Goal: Task Accomplishment & Management: Manage account settings

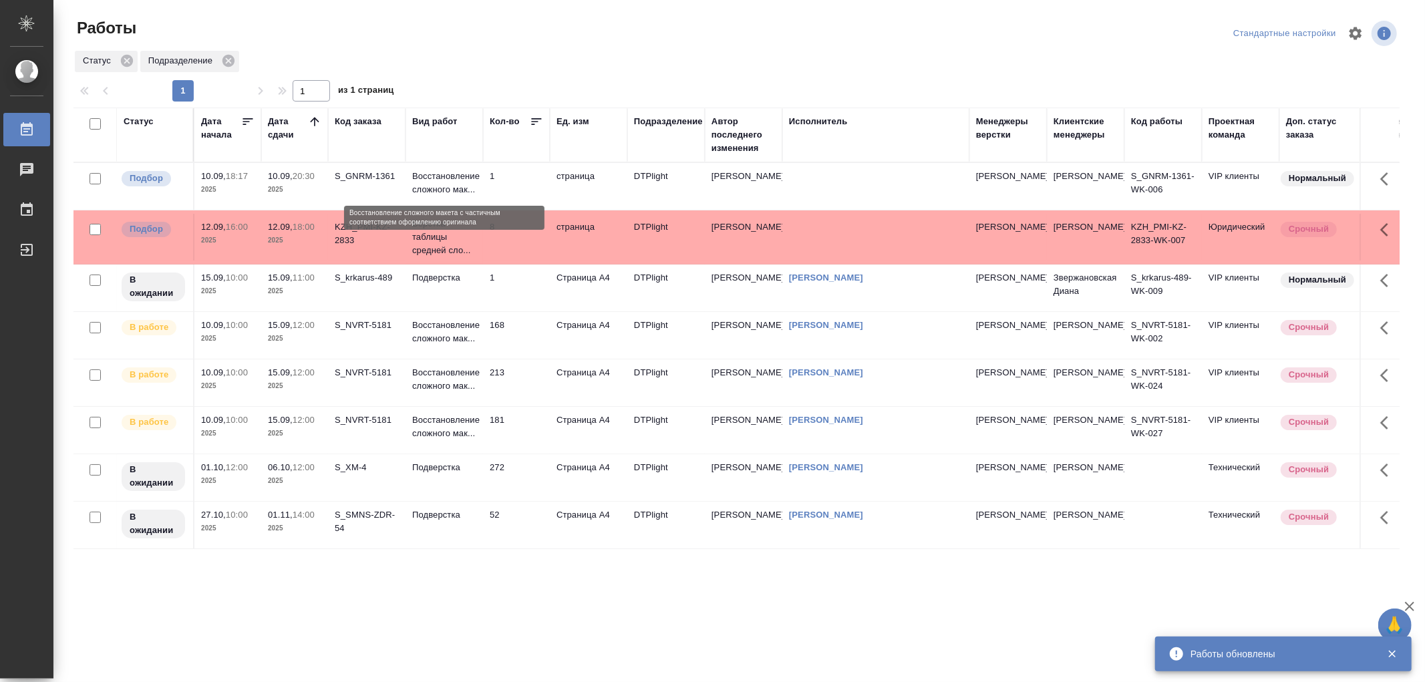
click at [455, 187] on p "Восстановление сложного мак..." at bounding box center [444, 183] width 64 height 27
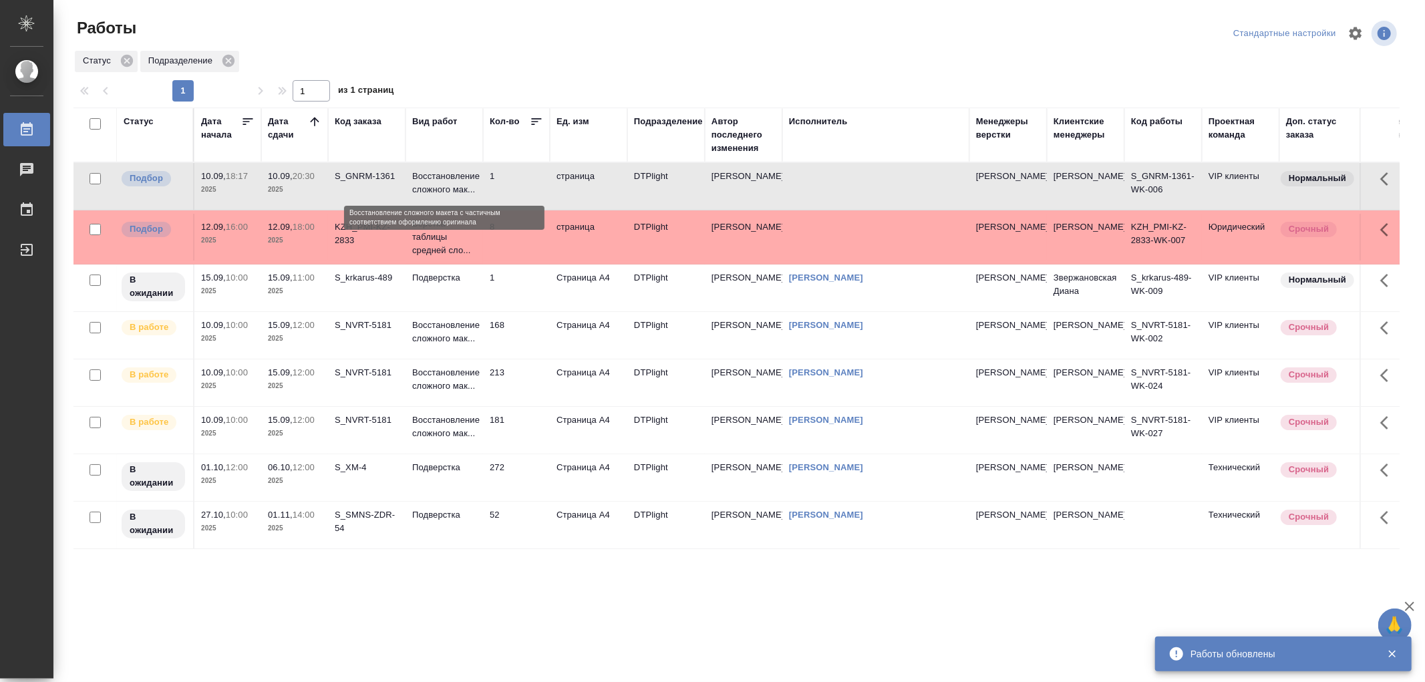
click at [455, 187] on p "Восстановление сложного мак..." at bounding box center [444, 183] width 64 height 27
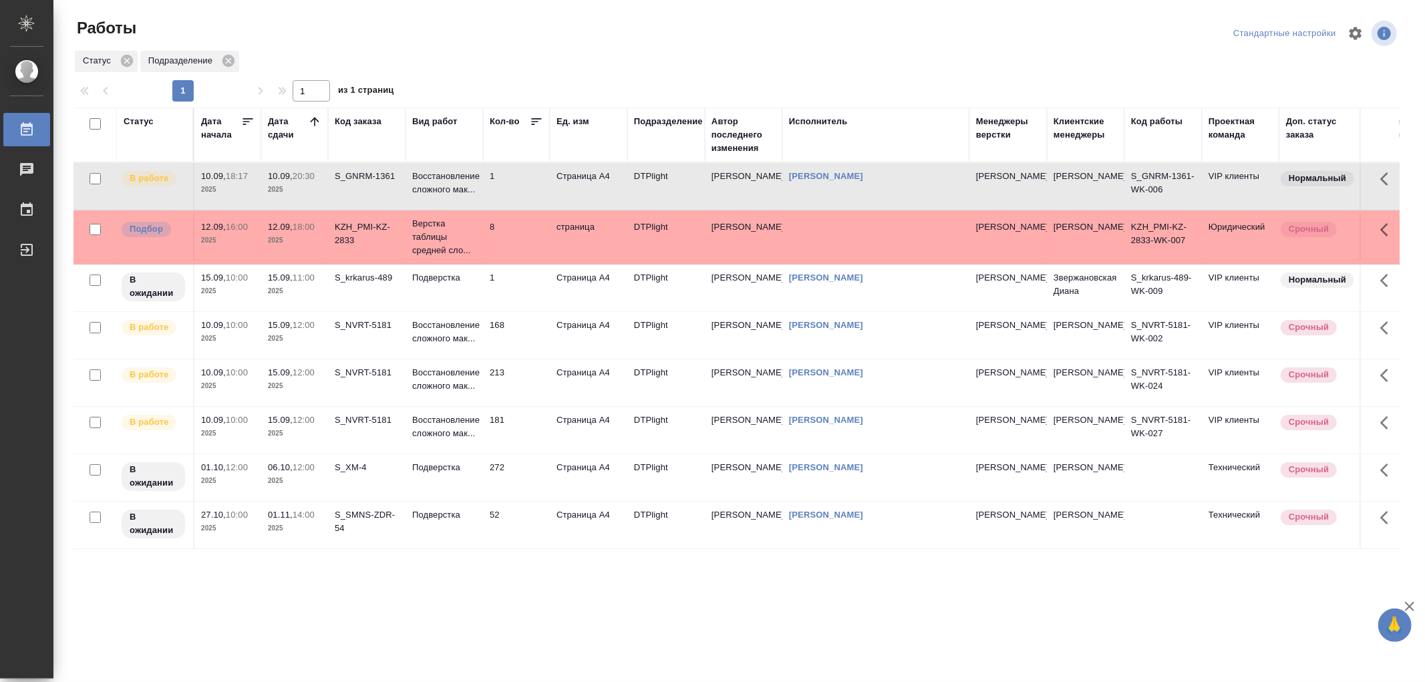
click at [464, 184] on p "Восстановление сложного мак..." at bounding box center [444, 183] width 64 height 27
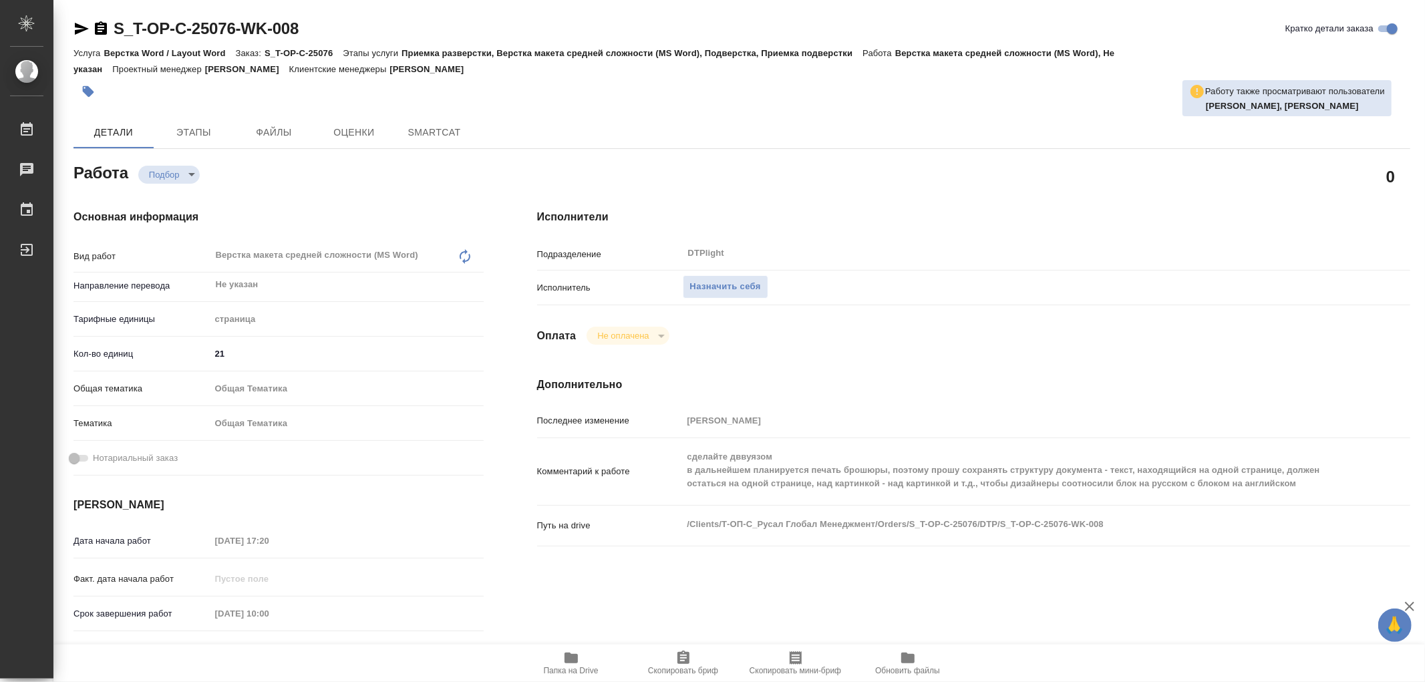
type textarea "x"
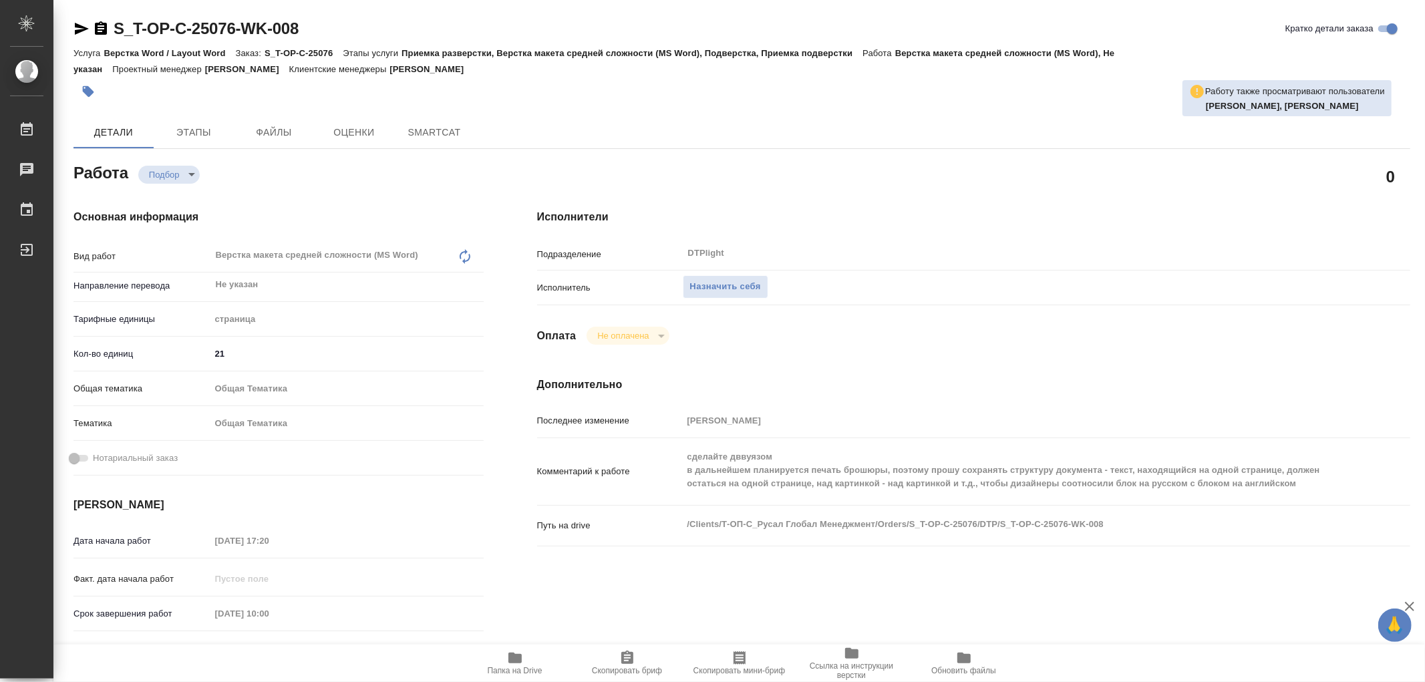
type textarea "x"
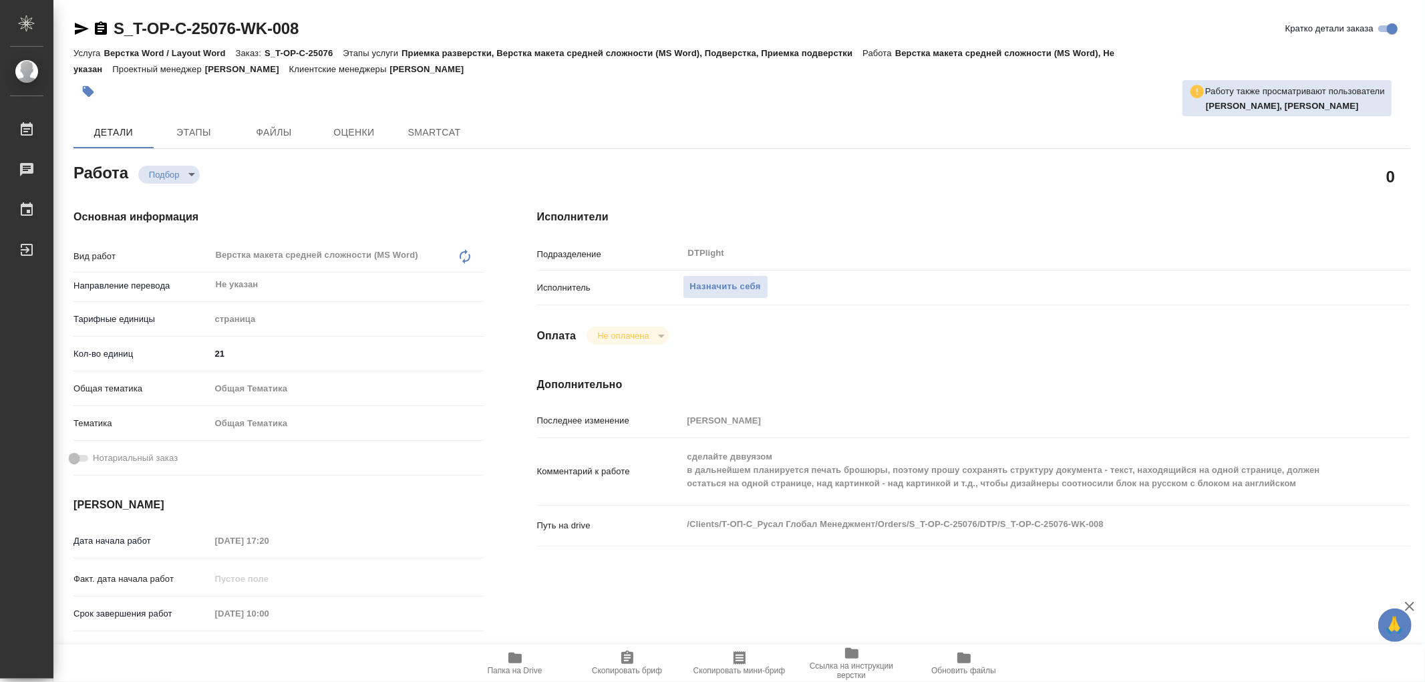
type textarea "x"
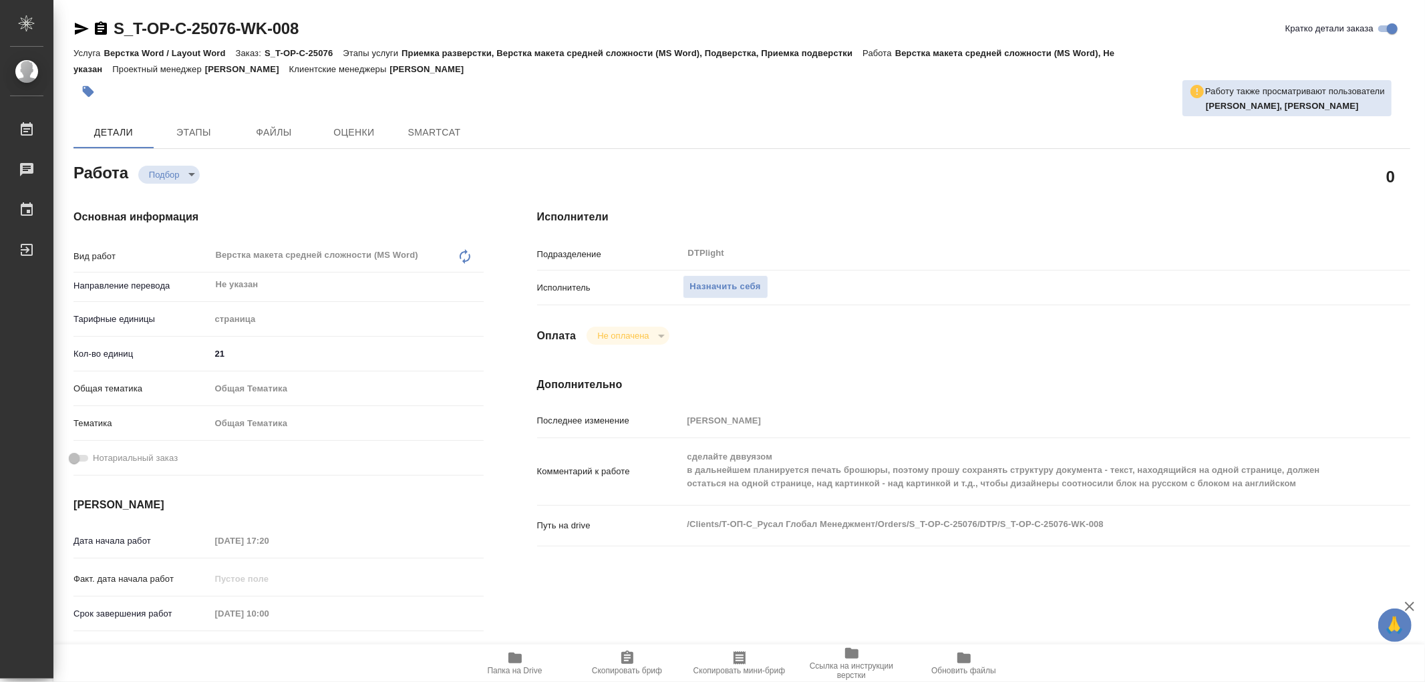
type textarea "x"
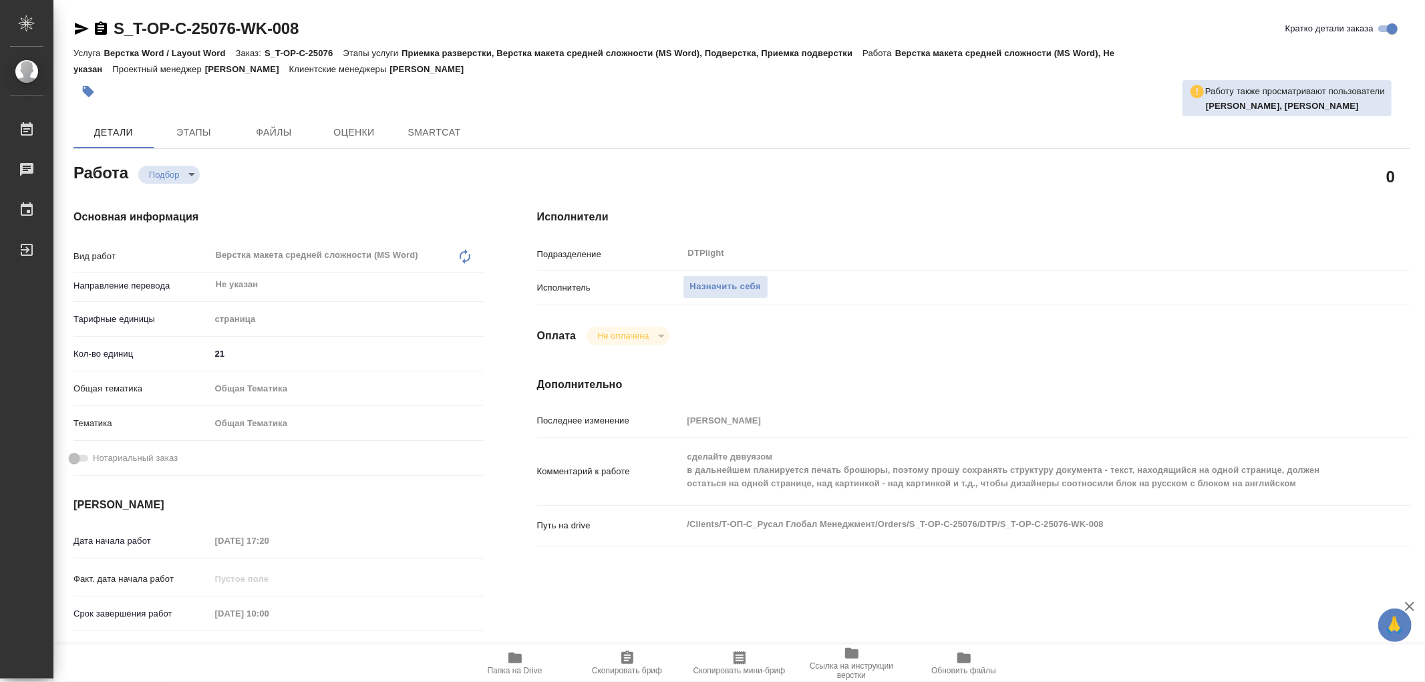
type textarea "x"
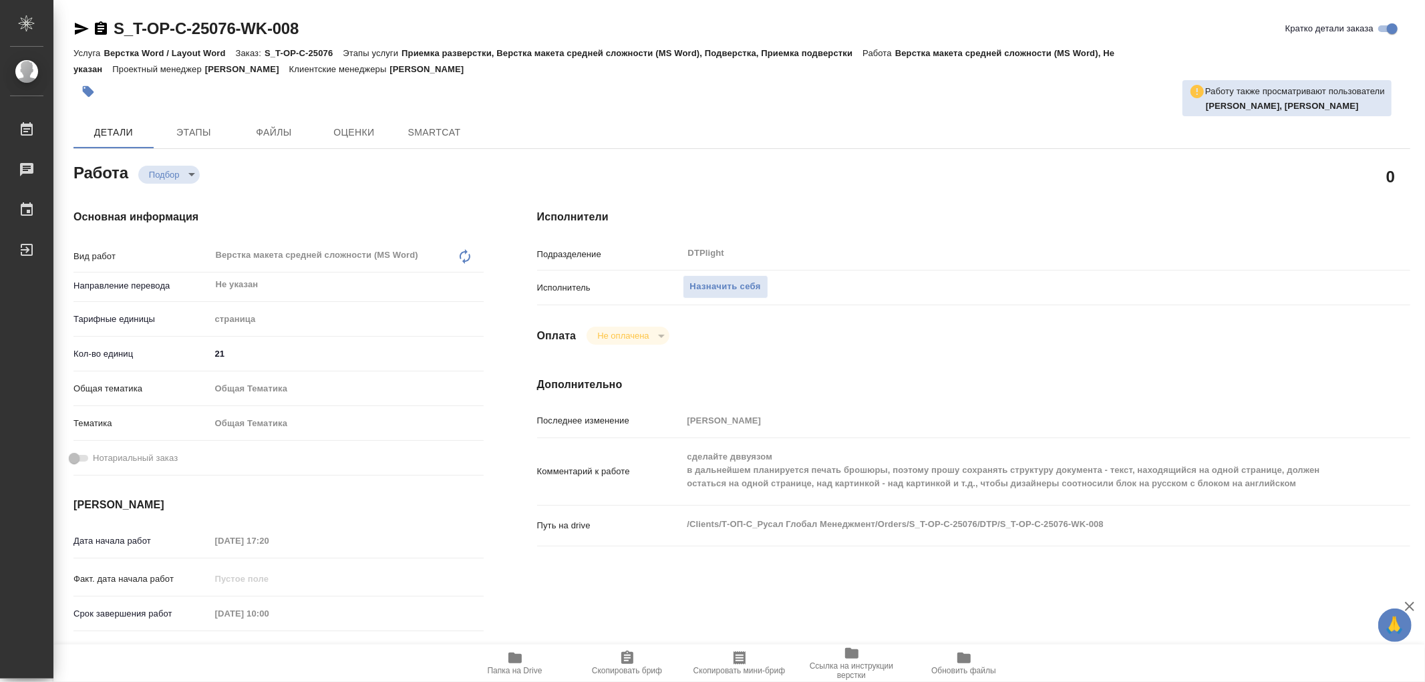
type textarea "x"
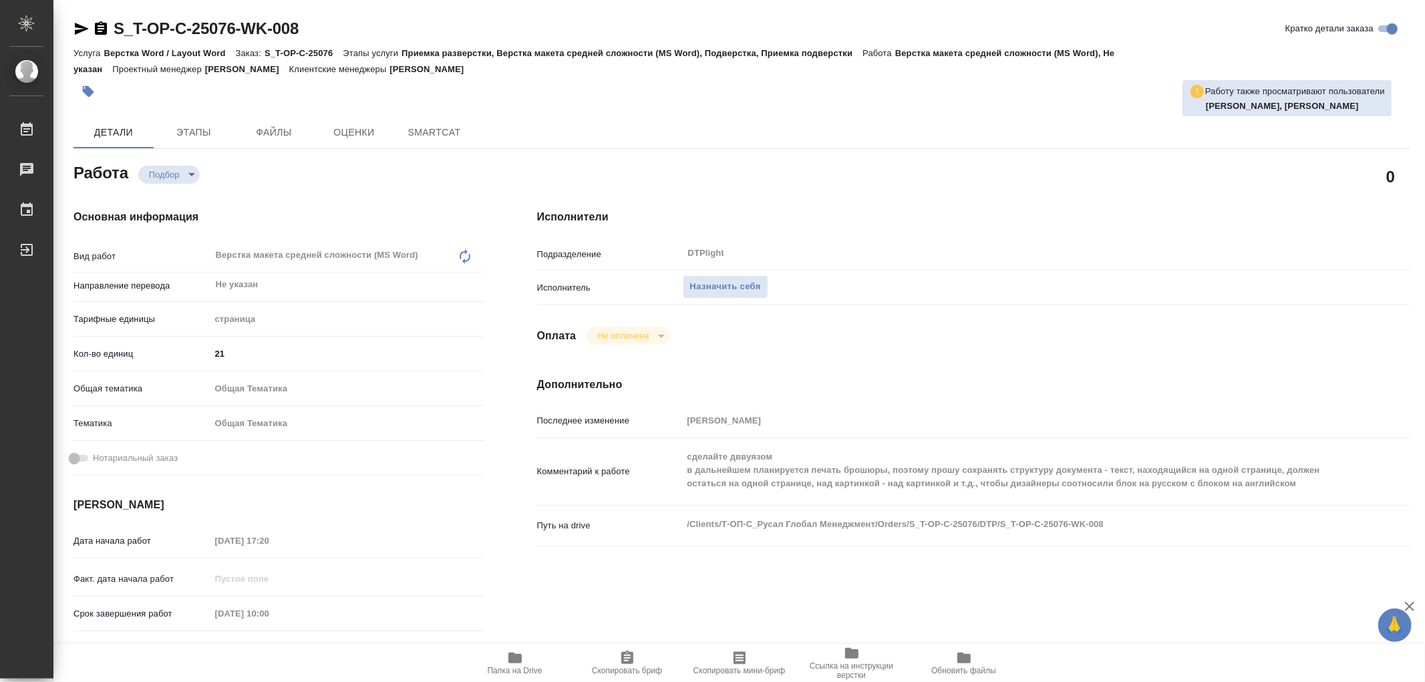
type textarea "x"
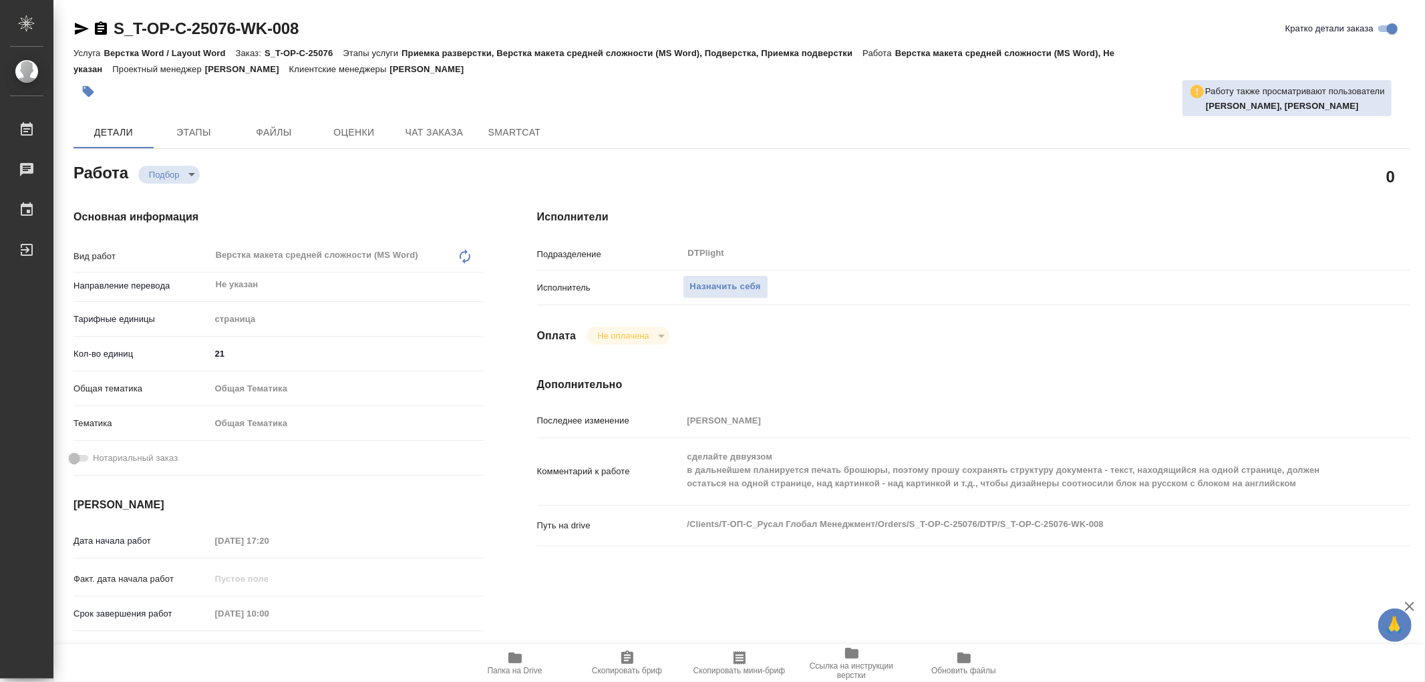
type textarea "x"
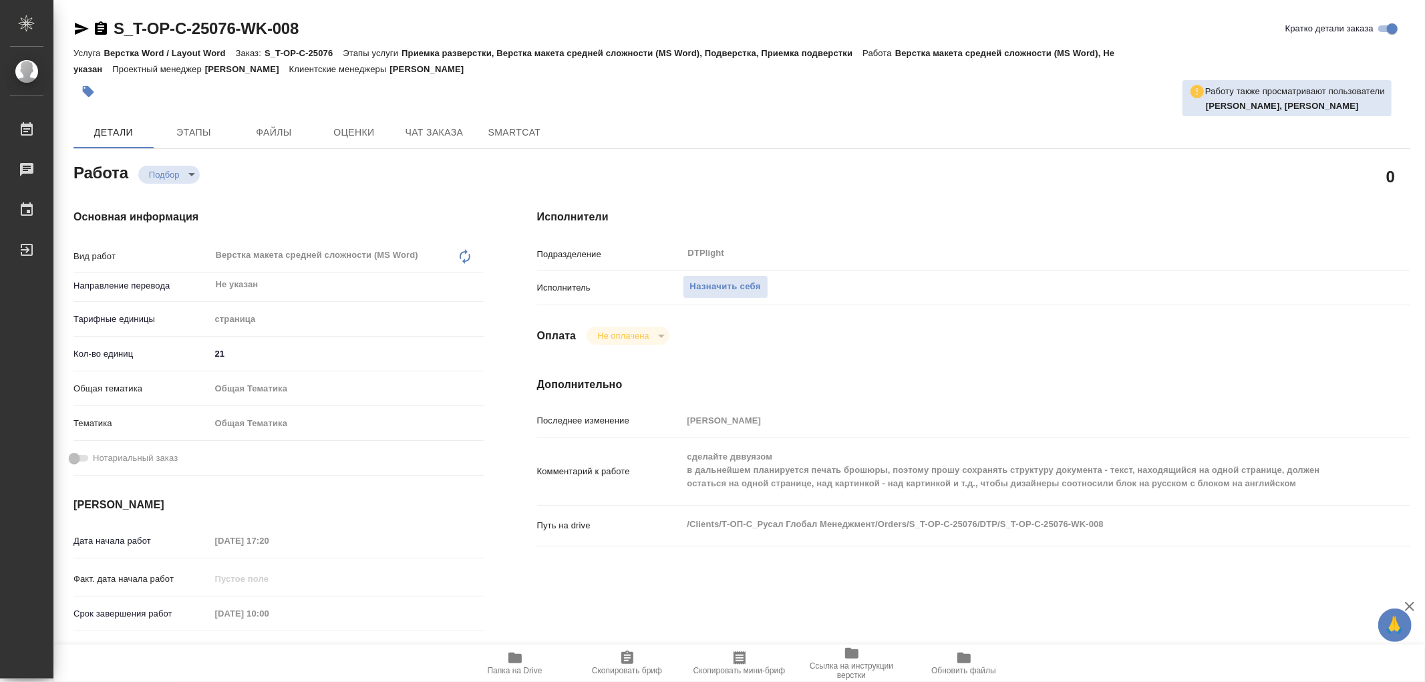
type textarea "x"
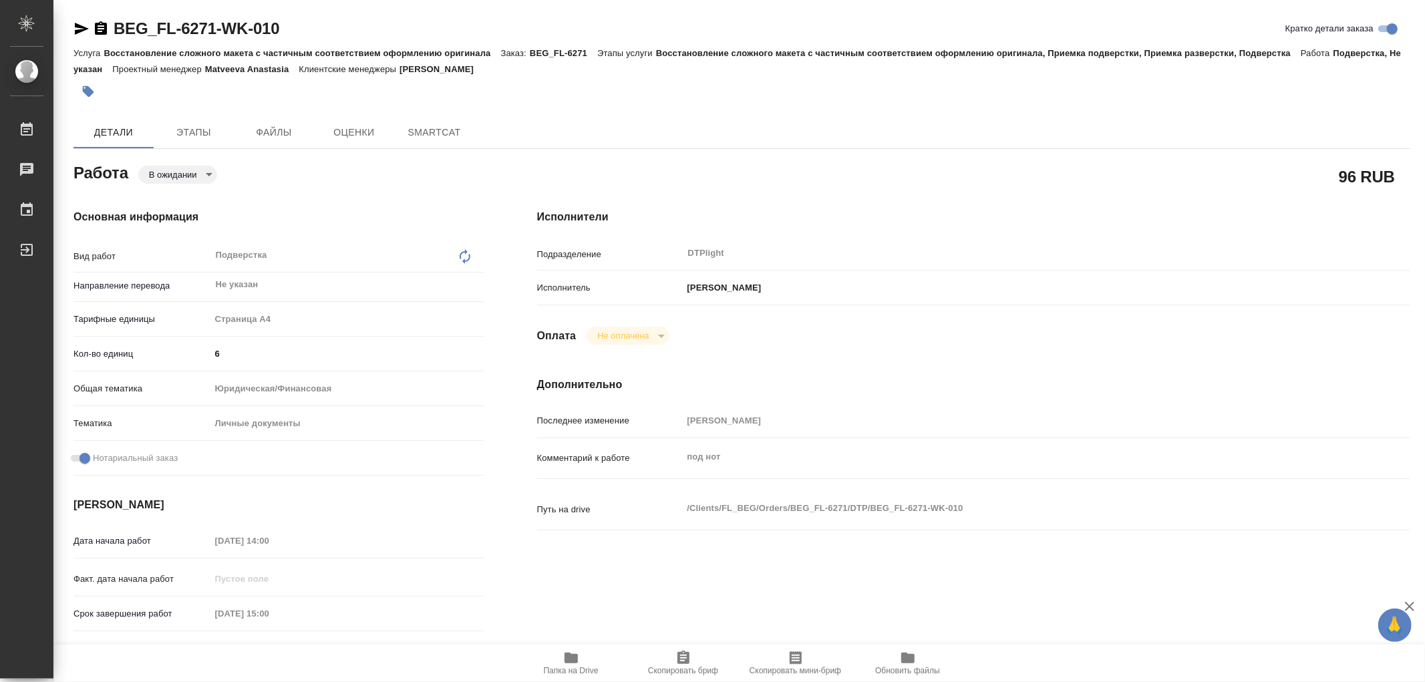
type textarea "x"
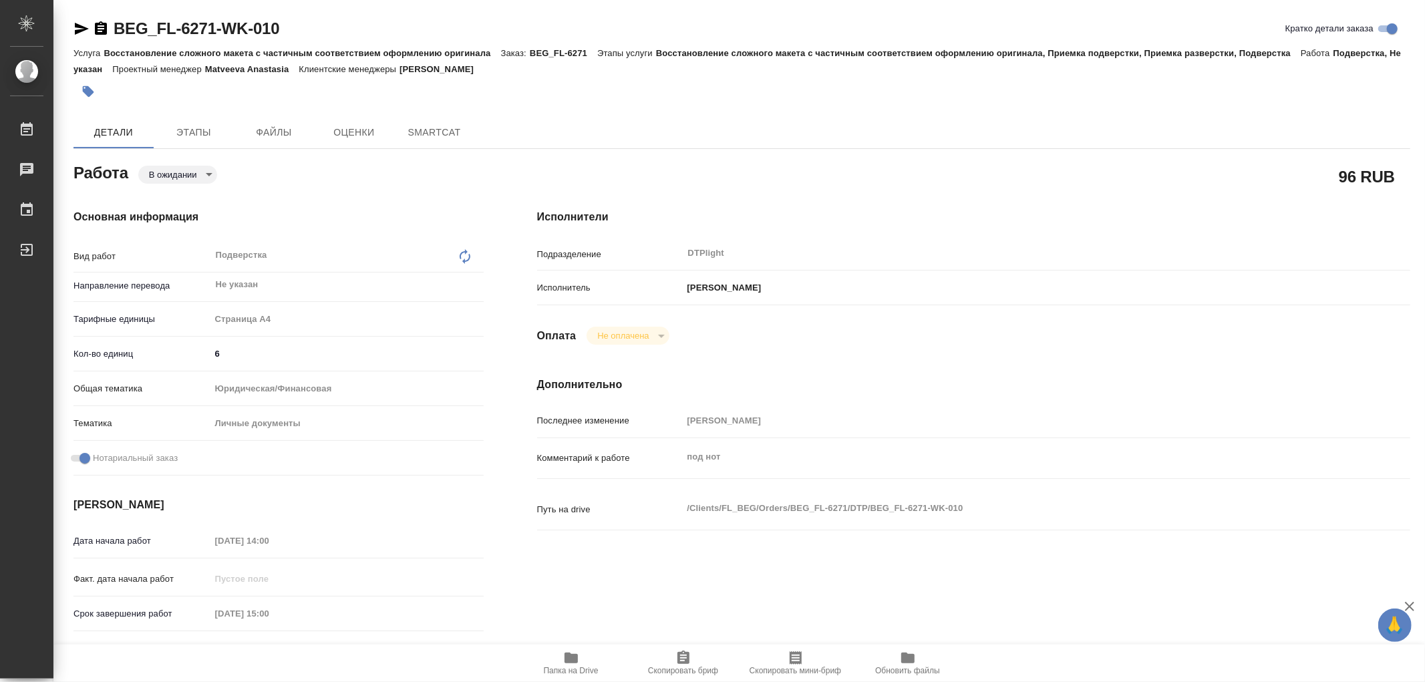
type textarea "x"
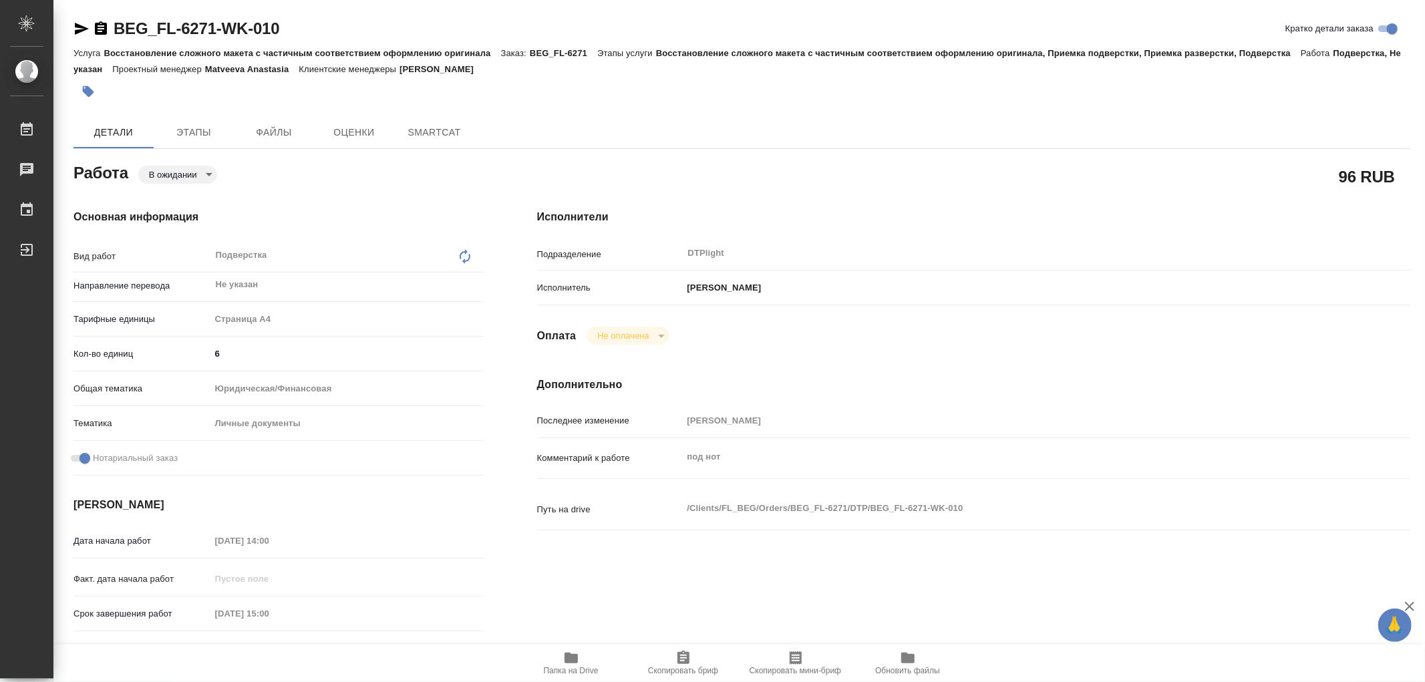
type textarea "x"
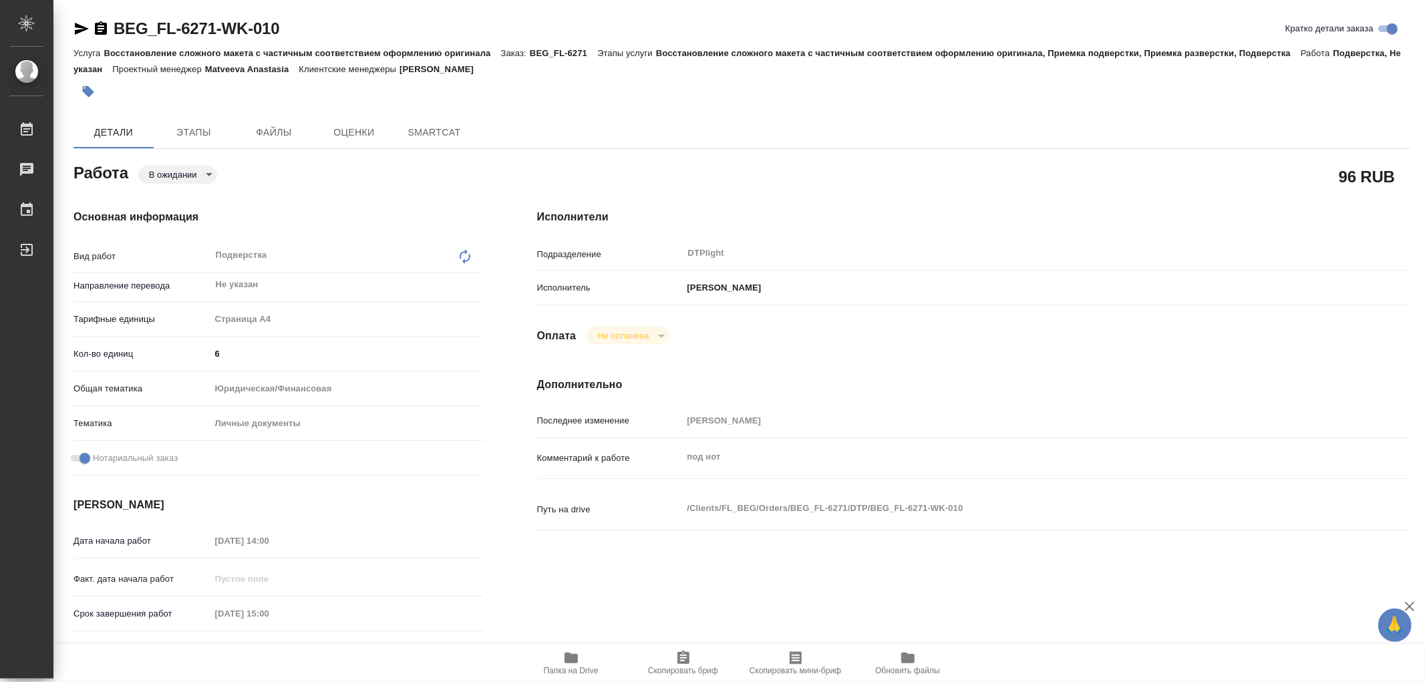
type textarea "x"
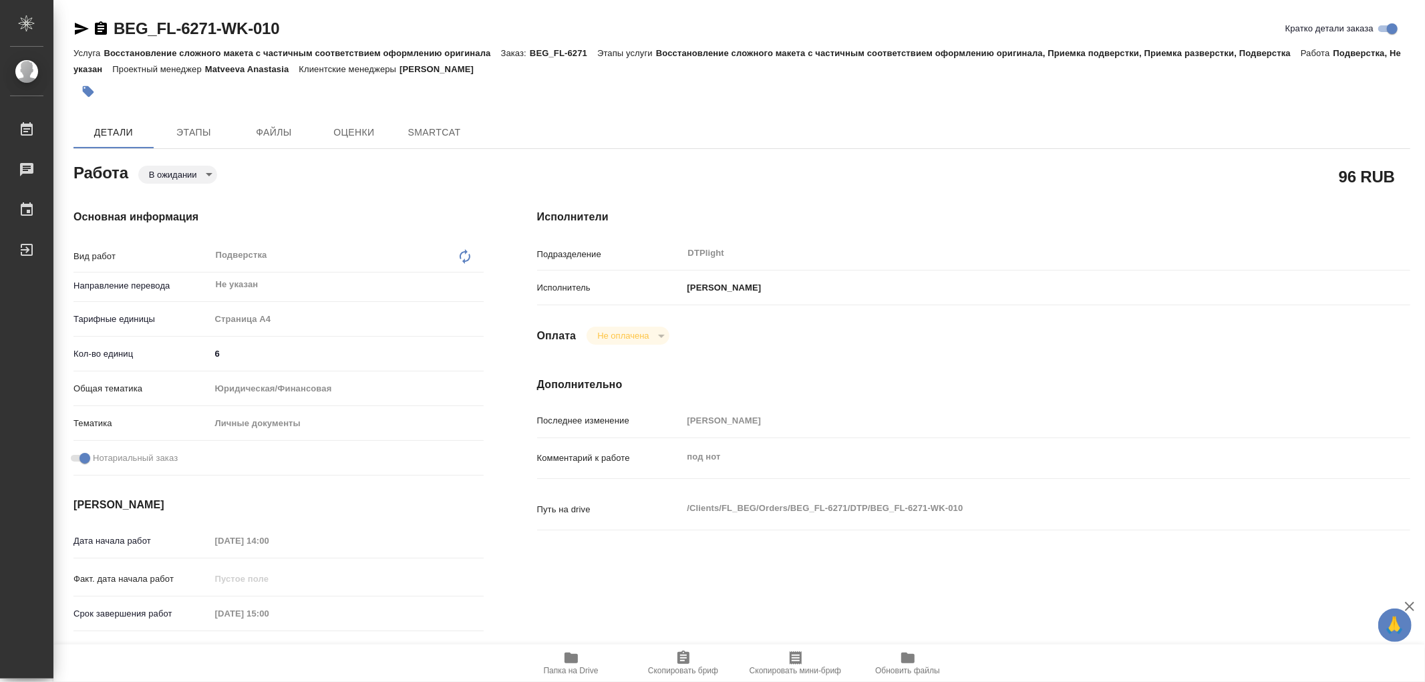
type textarea "x"
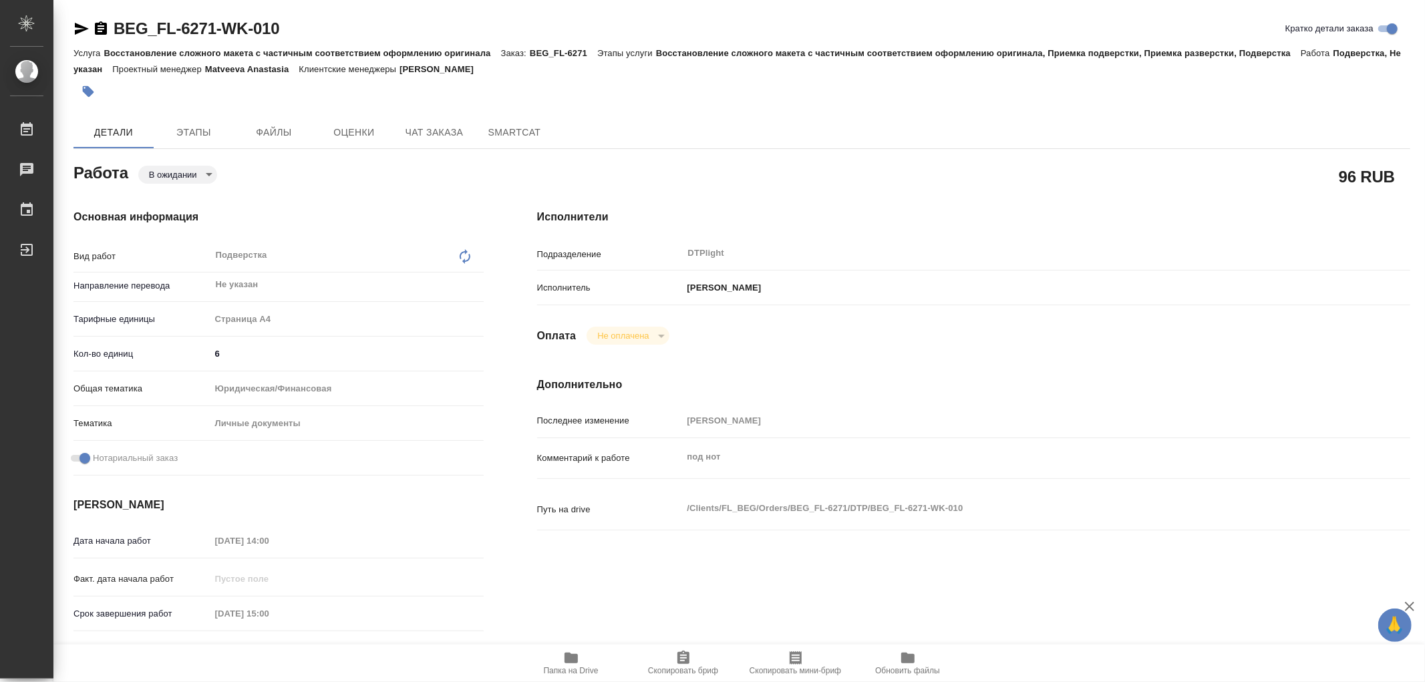
type textarea "x"
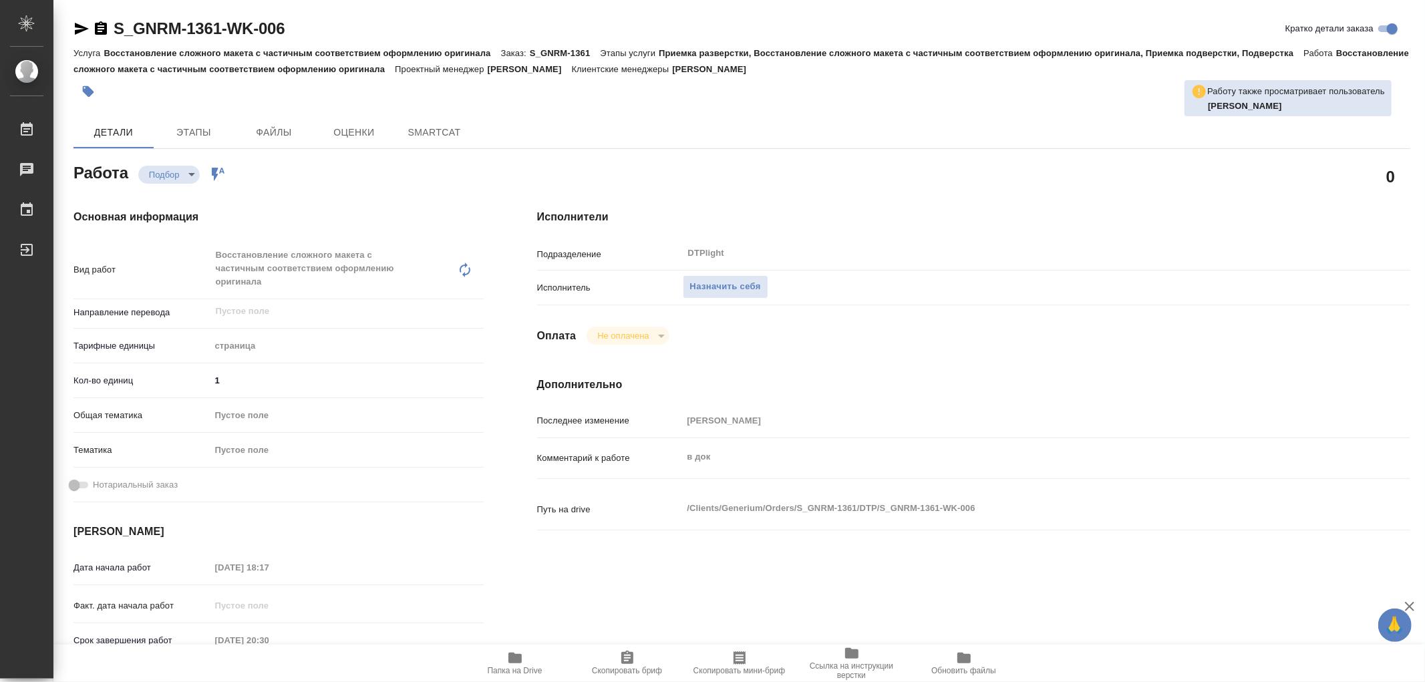
type textarea "x"
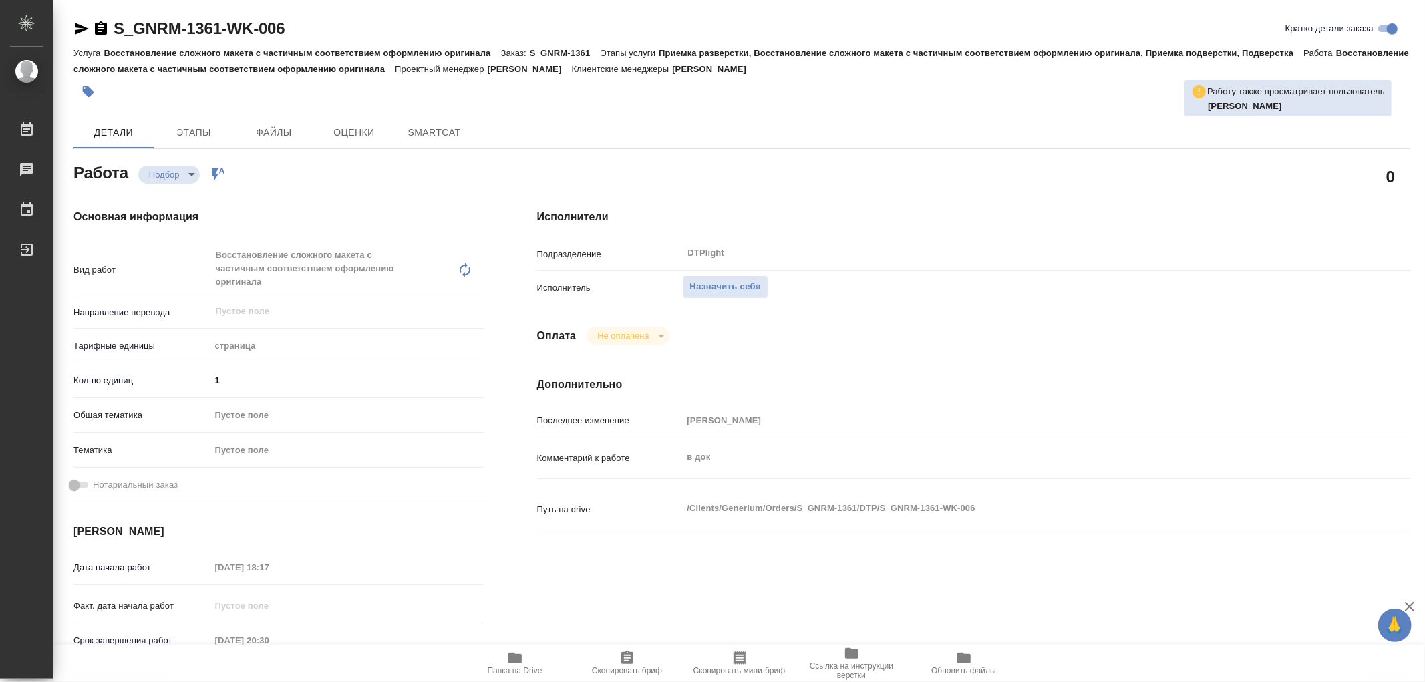
type textarea "x"
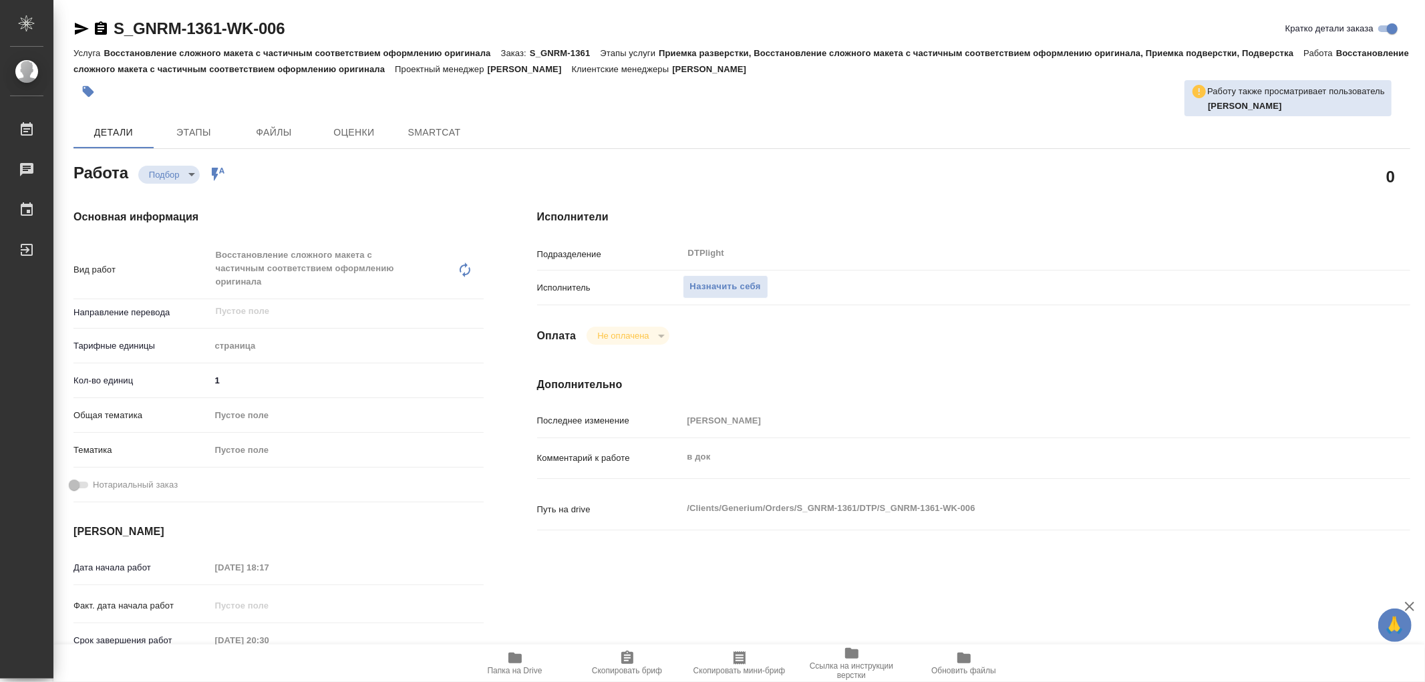
type textarea "x"
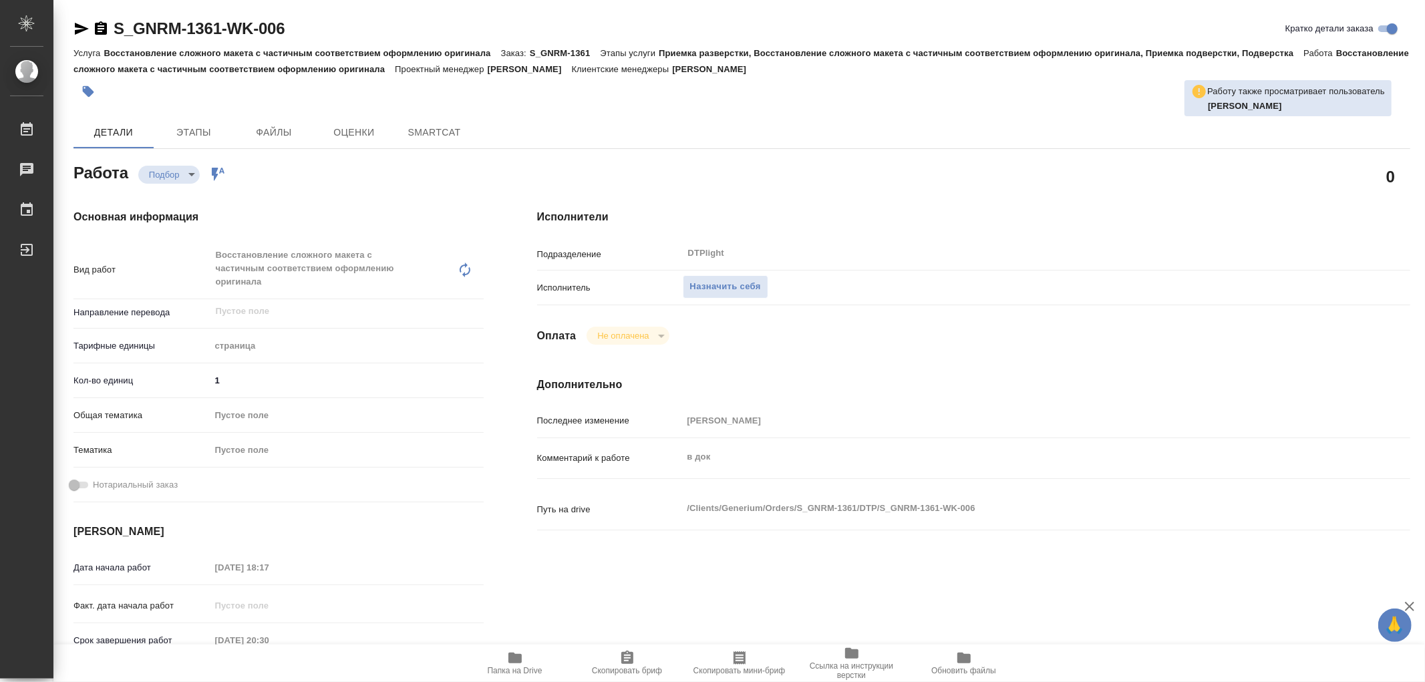
type textarea "x"
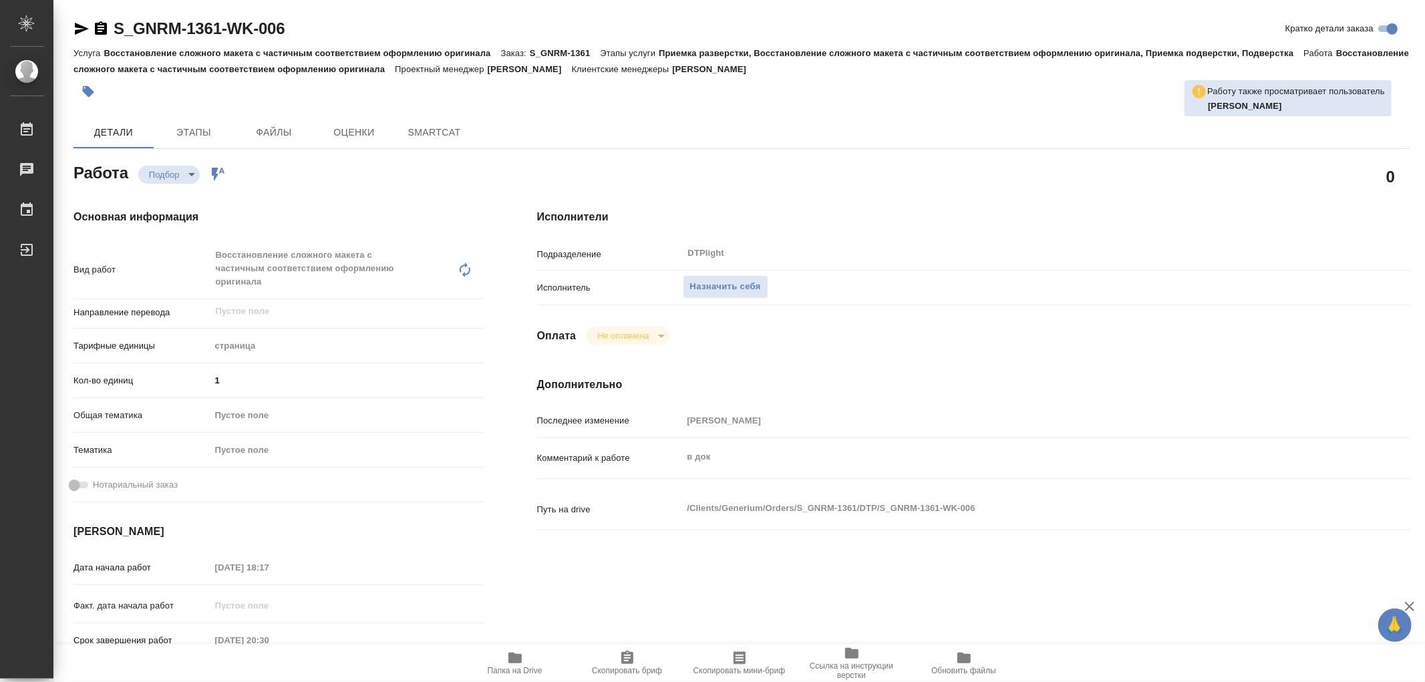
type textarea "x"
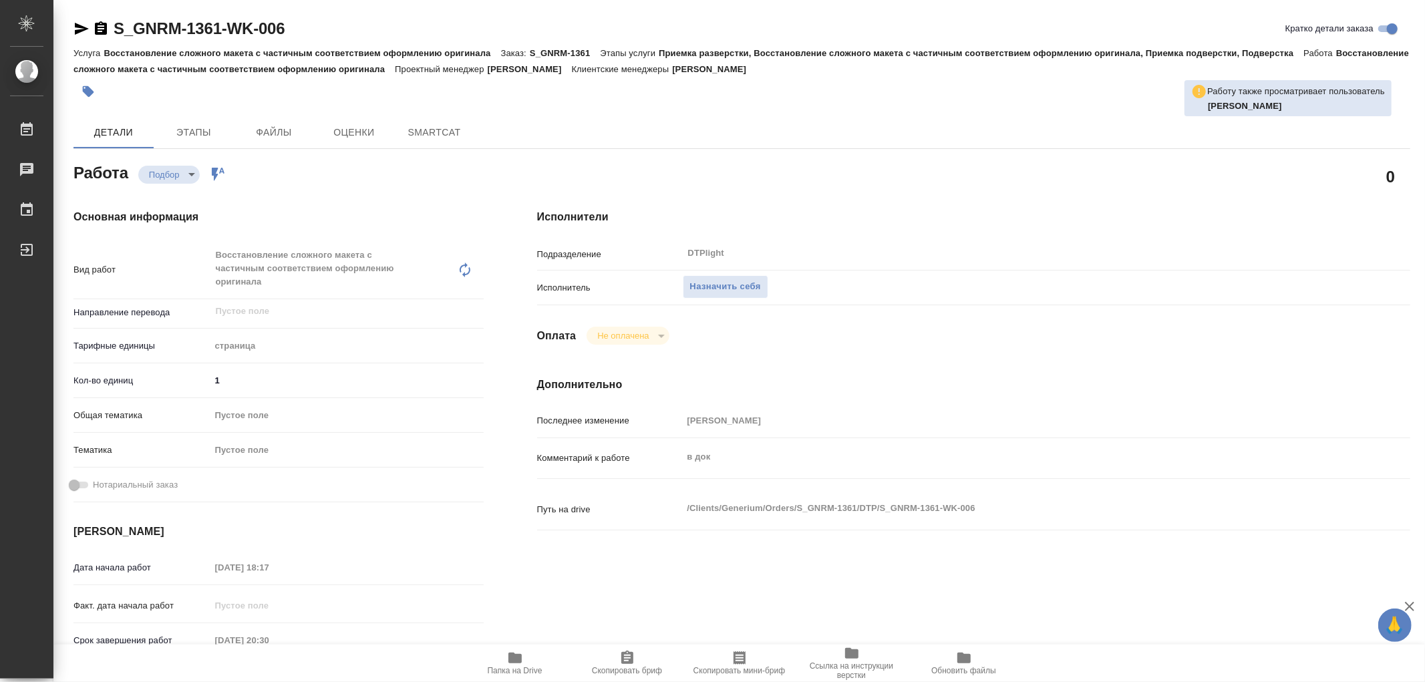
type textarea "x"
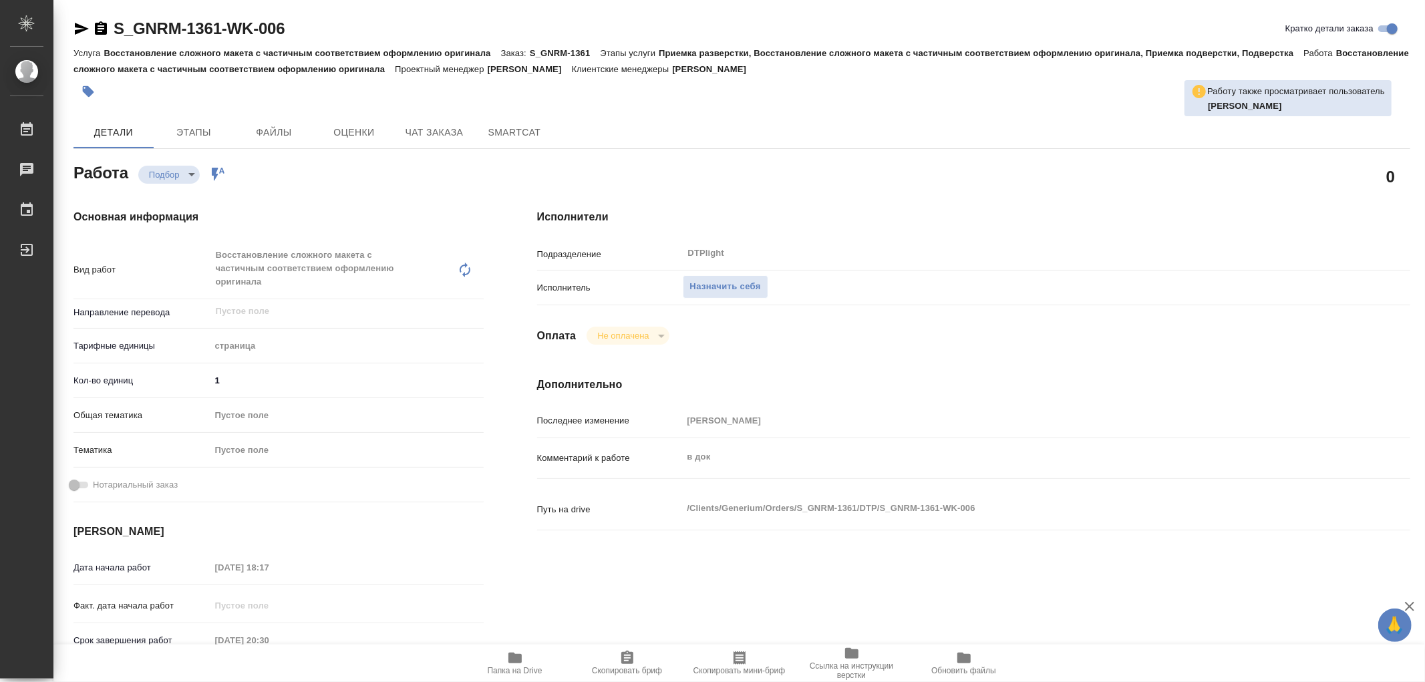
type textarea "x"
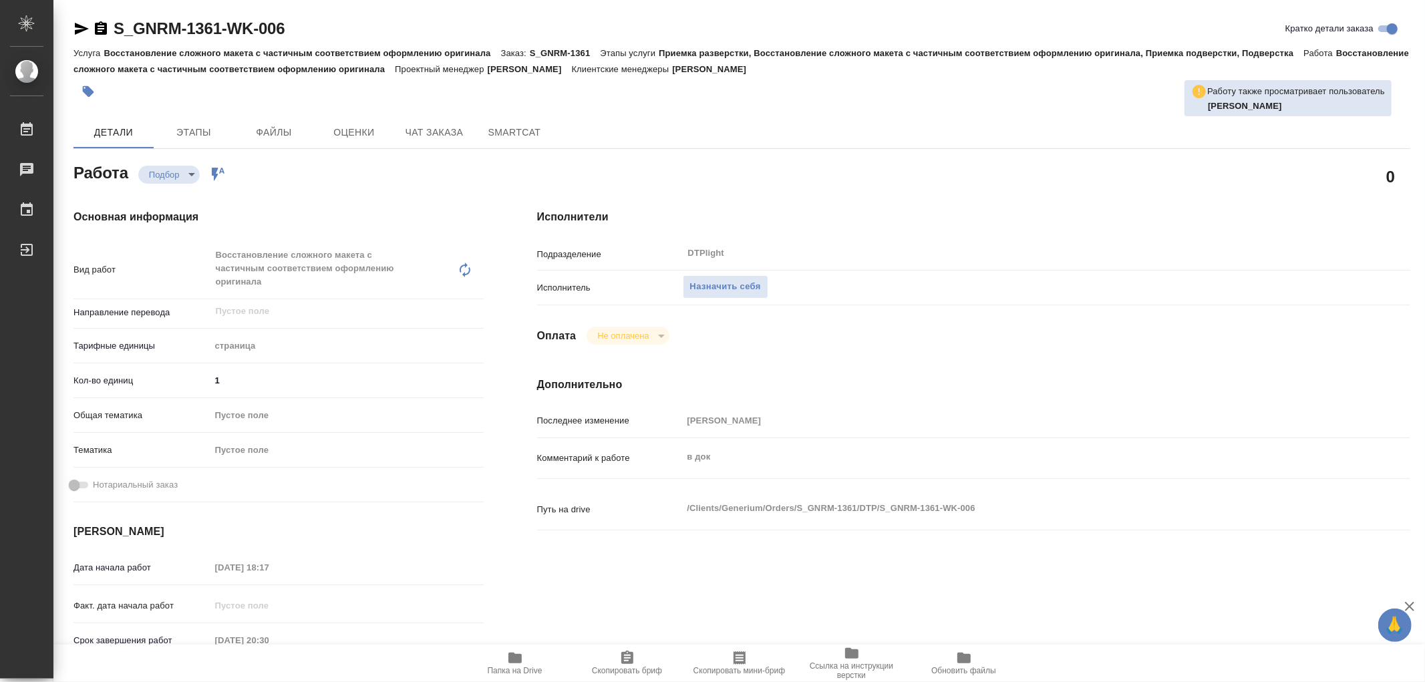
type textarea "x"
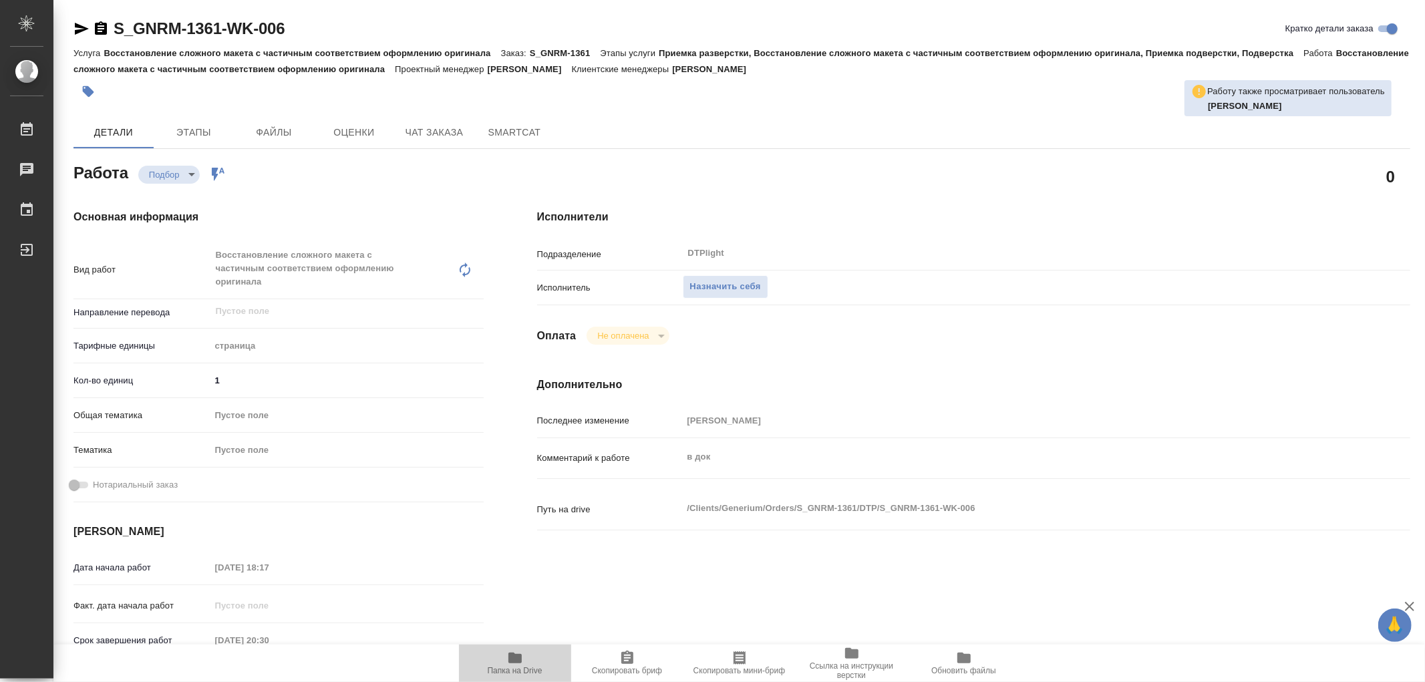
click at [518, 655] on icon "button" at bounding box center [514, 658] width 13 height 11
type textarea "x"
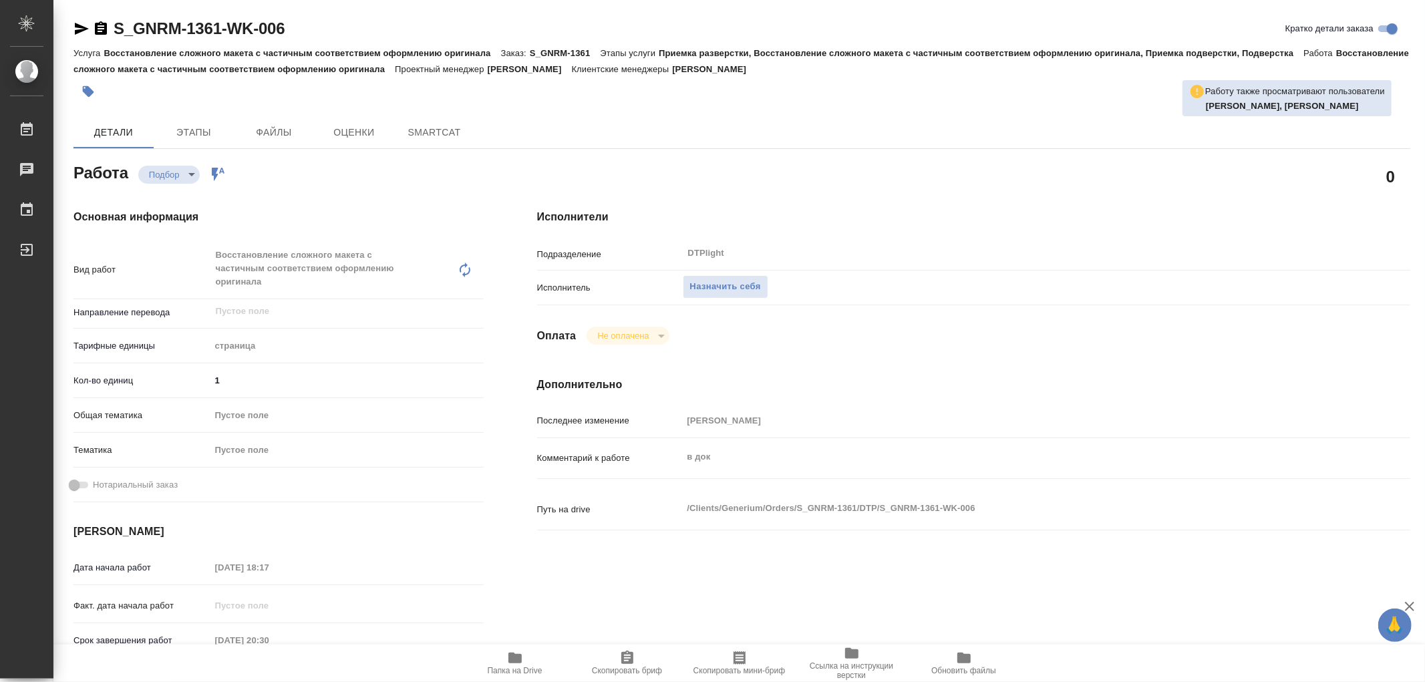
type textarea "x"
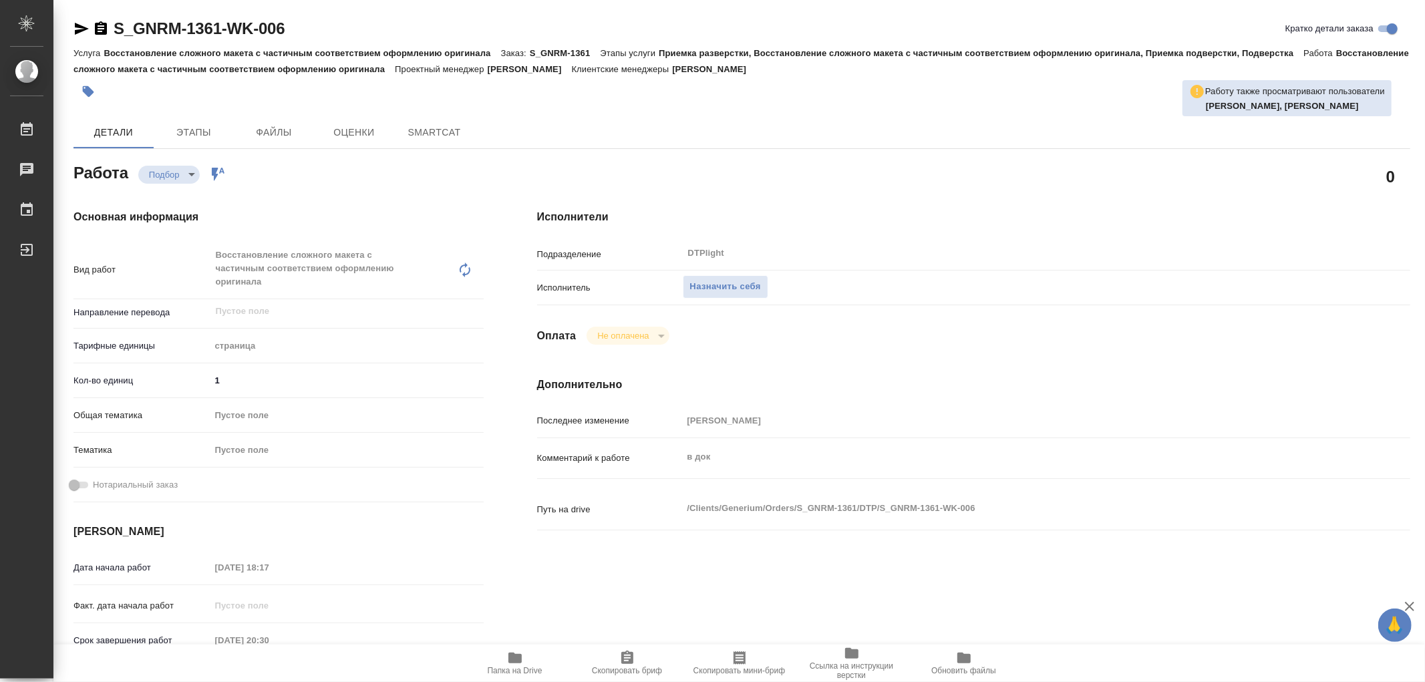
type textarea "x"
click at [732, 289] on span "Назначить себя" at bounding box center [725, 286] width 71 height 15
type textarea "x"
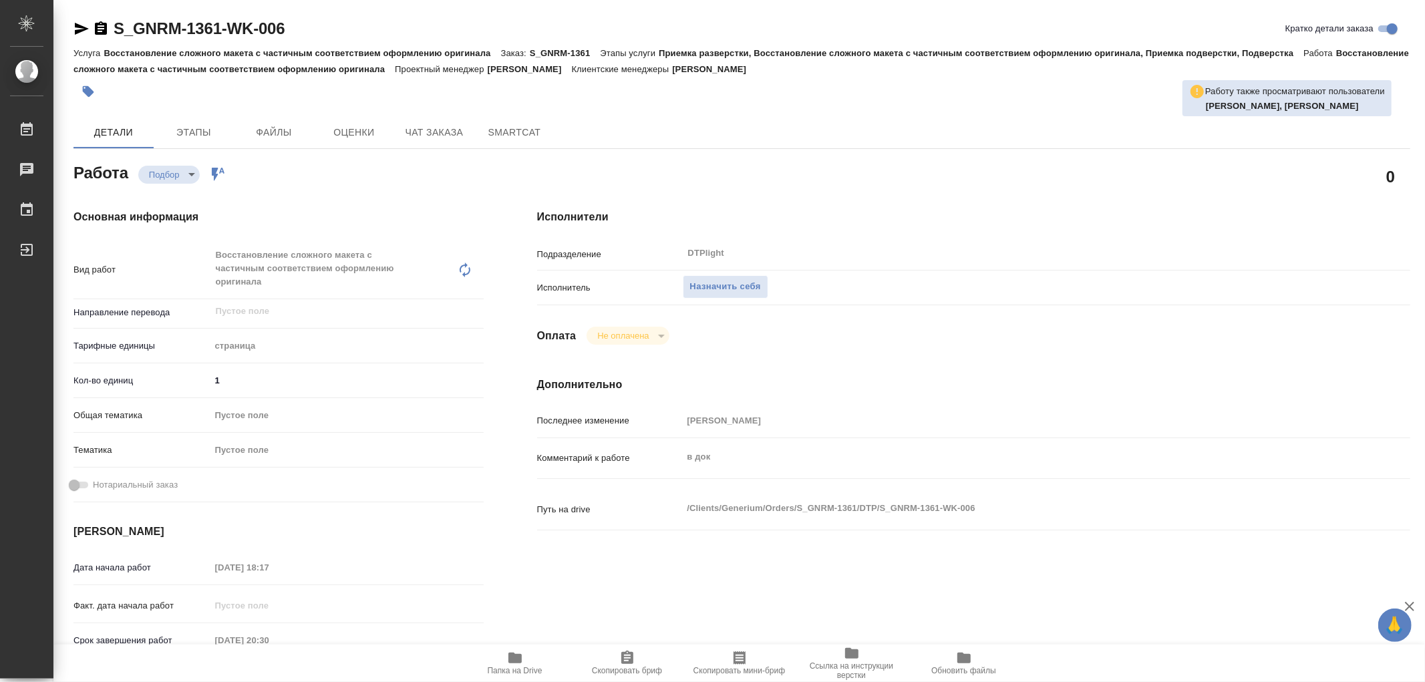
type textarea "x"
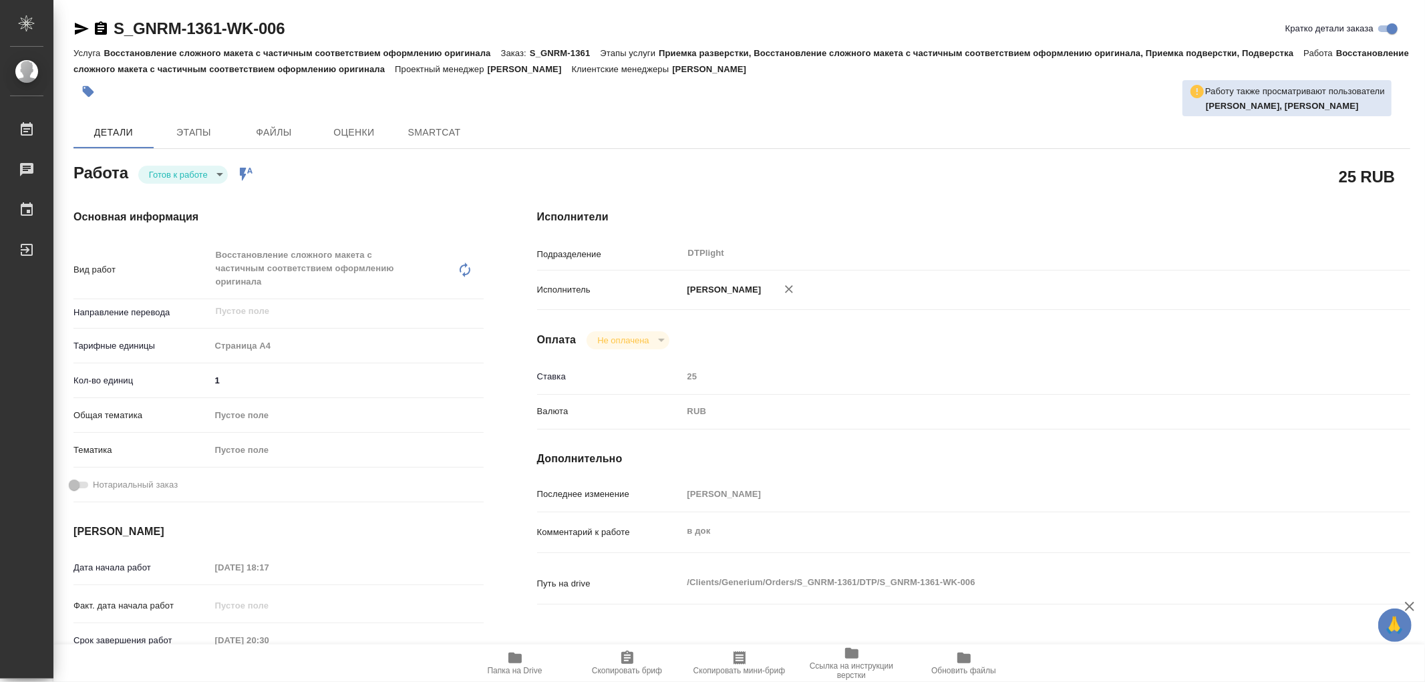
type textarea "x"
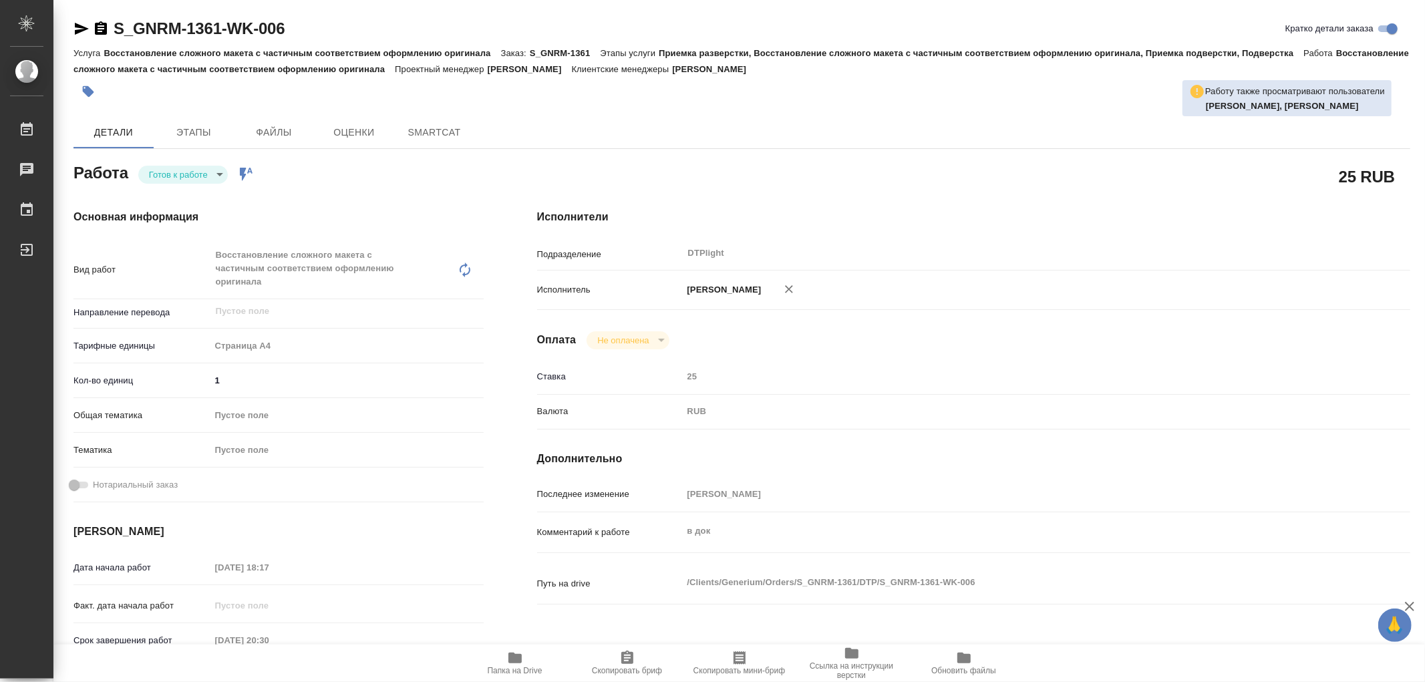
type textarea "x"
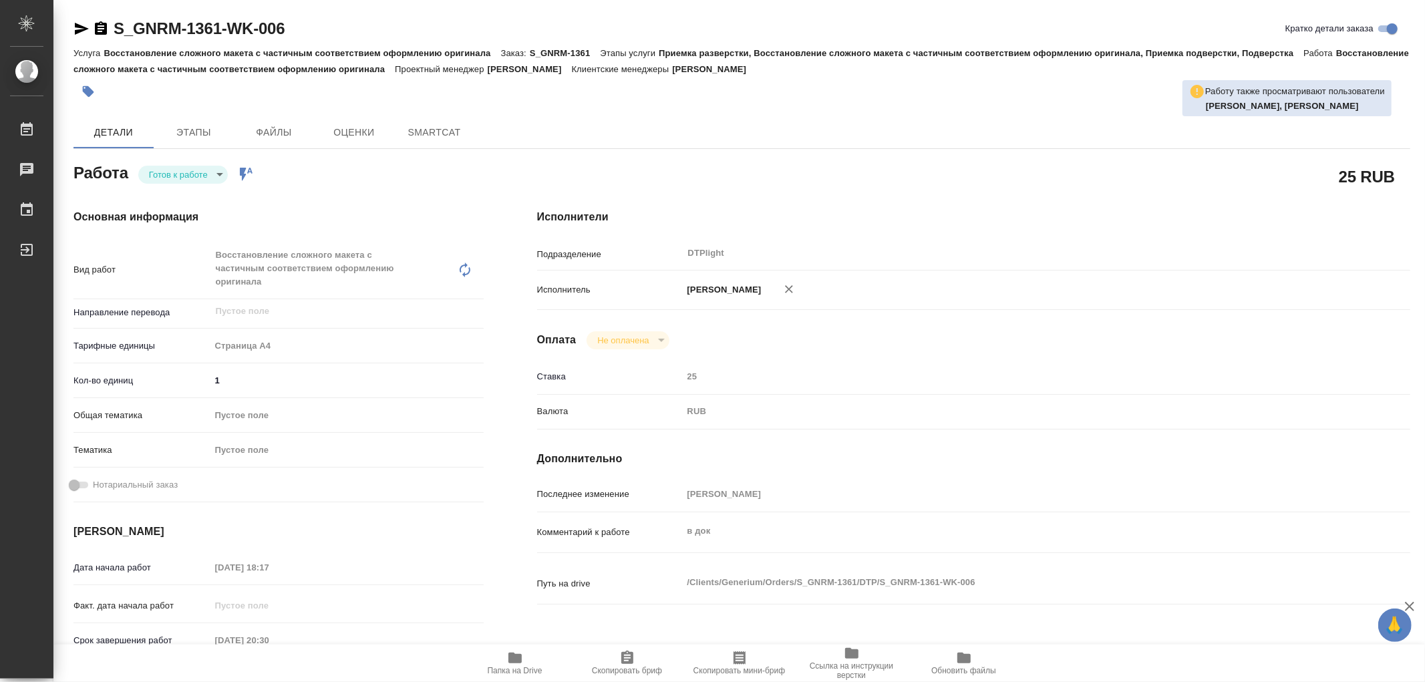
type textarea "x"
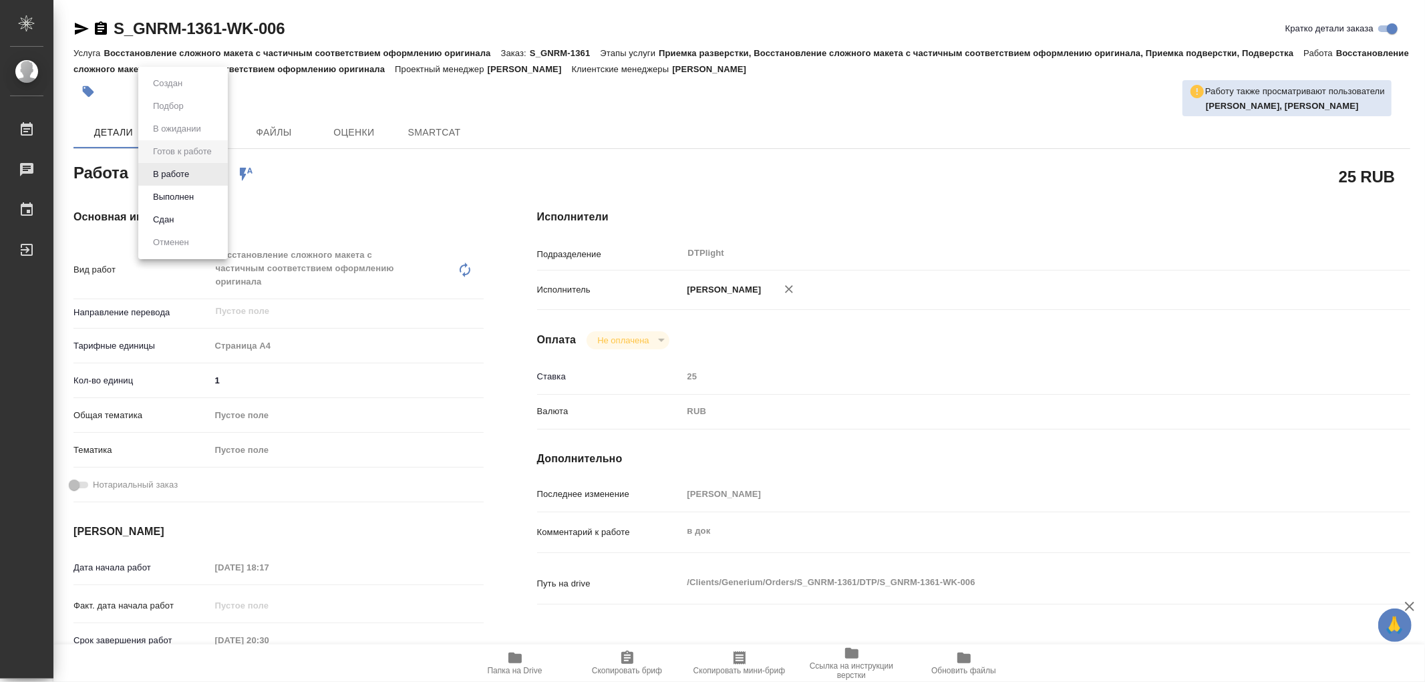
type textarea "x"
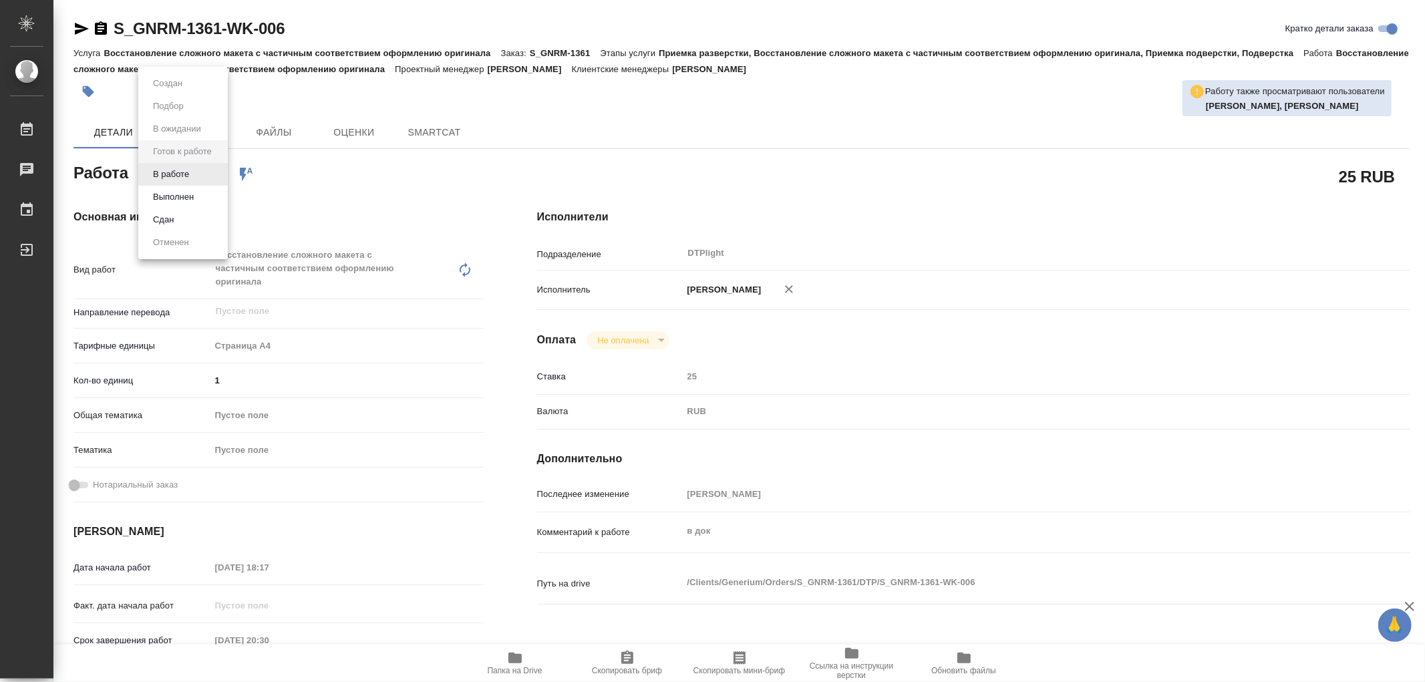
click at [148, 174] on body "🙏 .cls-1 fill:#fff; AWATERA Работы Чаты График Выйти S_GNRM-1361-WK-006 Кратко …" at bounding box center [712, 341] width 1425 height 682
type textarea "x"
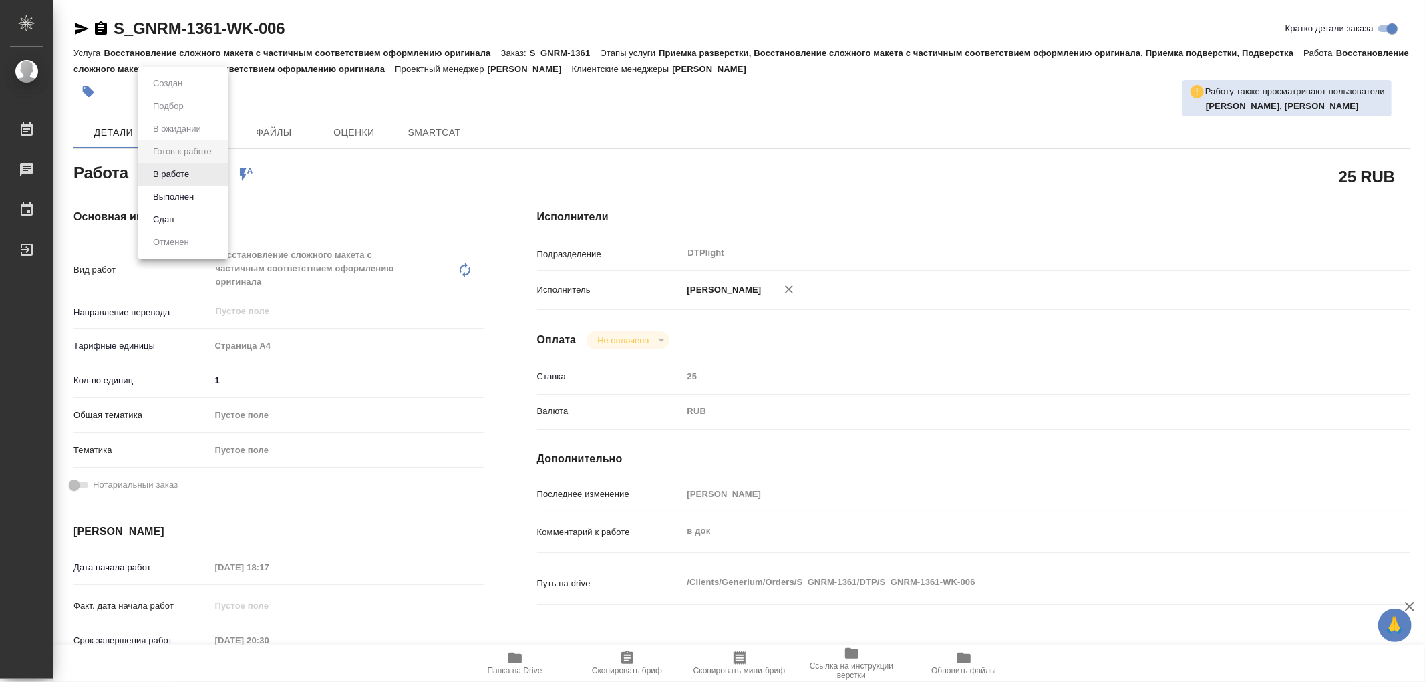
type textarea "x"
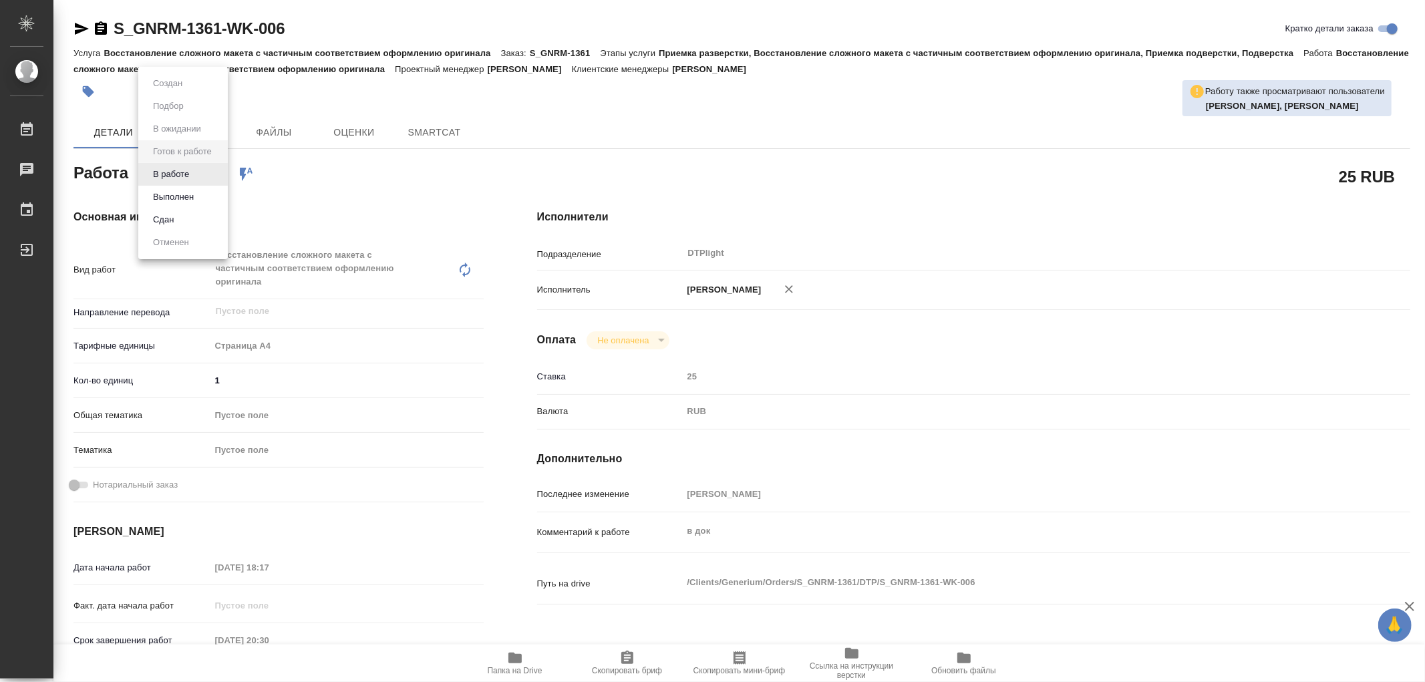
type textarea "x"
click at [149, 174] on button "В работе" at bounding box center [171, 174] width 44 height 15
type textarea "x"
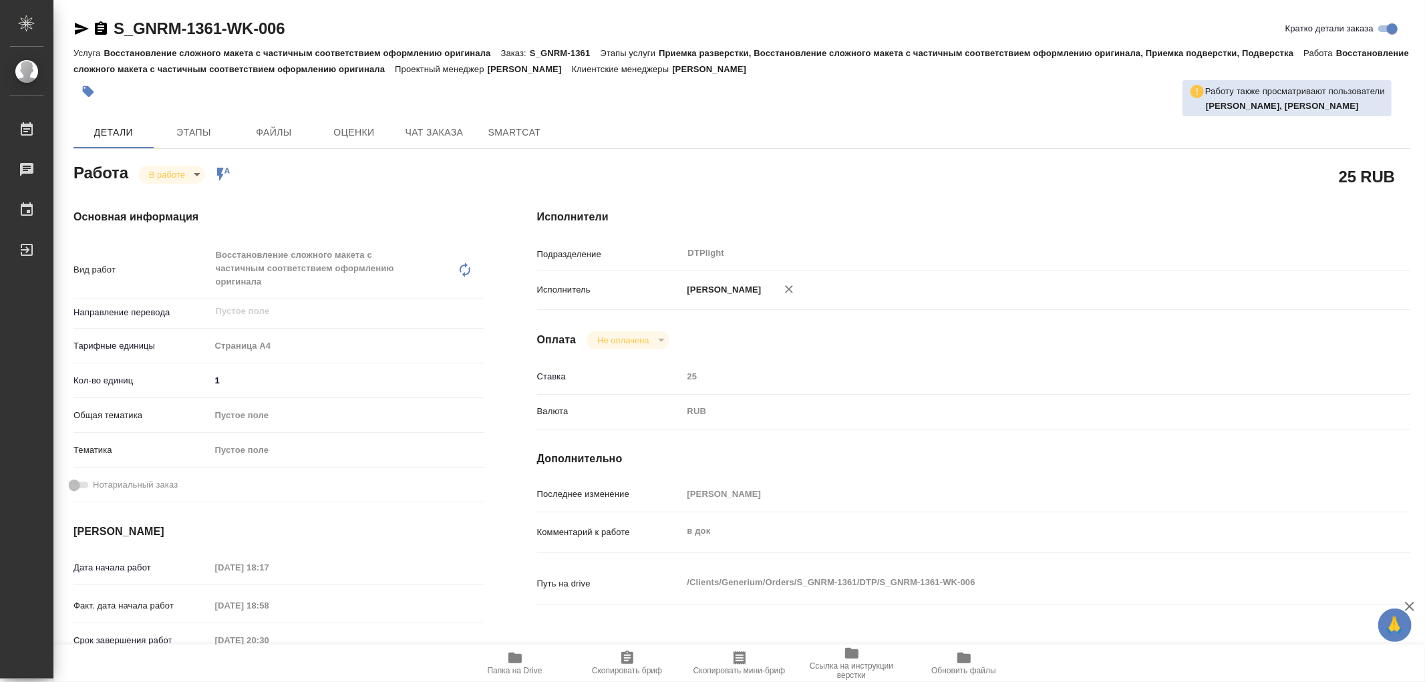
type textarea "x"
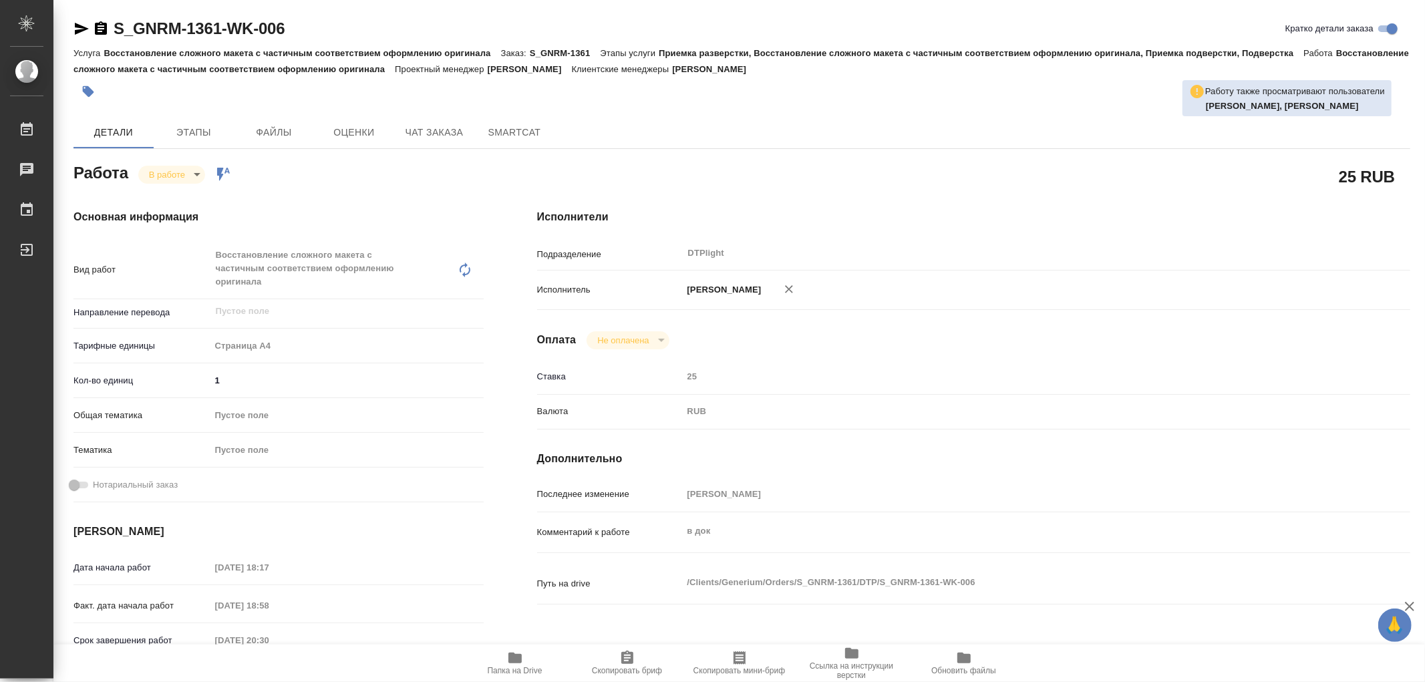
type textarea "x"
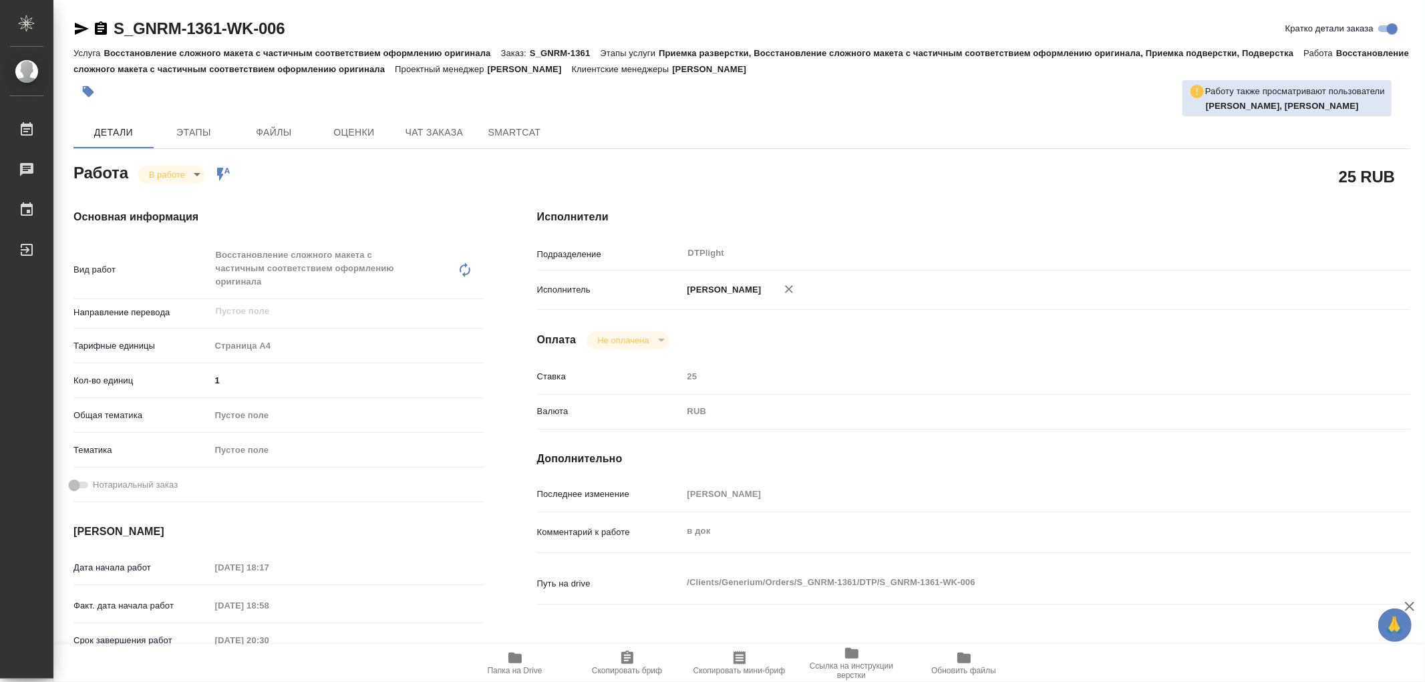
type textarea "x"
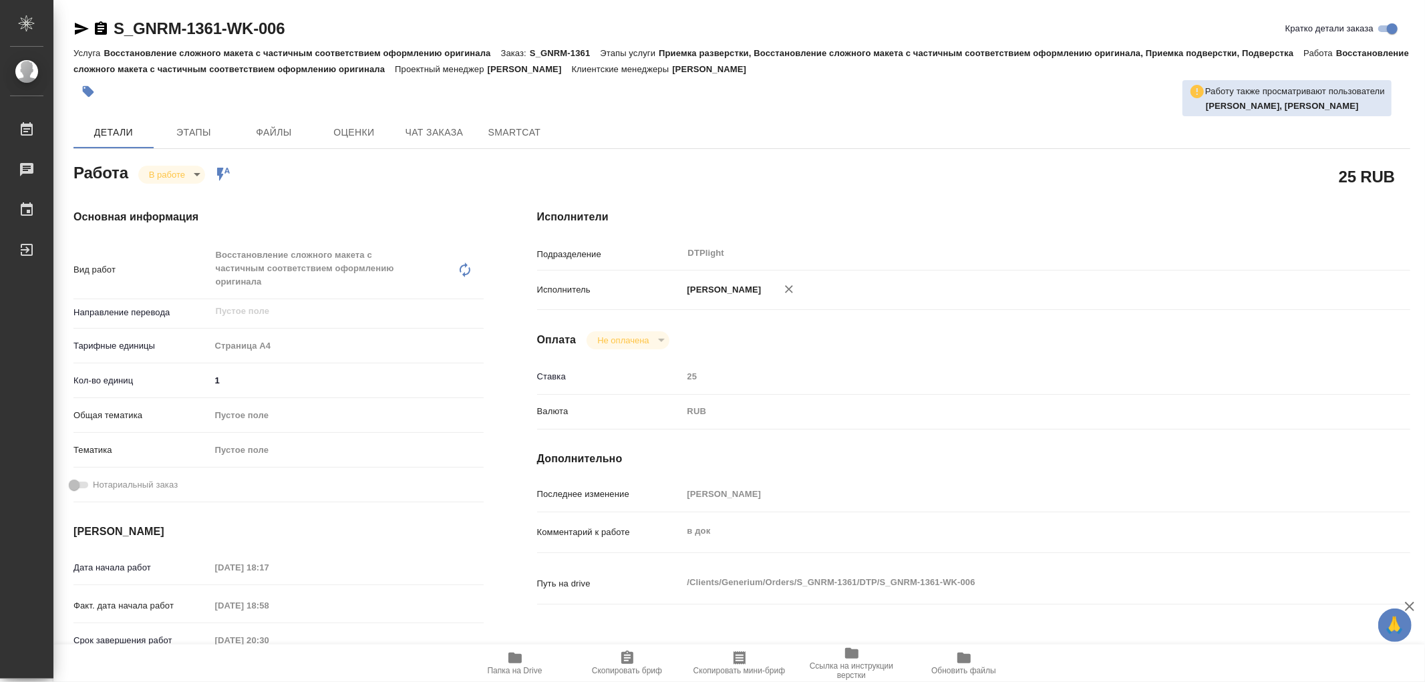
type textarea "x"
click at [509, 659] on icon "button" at bounding box center [514, 658] width 13 height 11
click at [520, 656] on icon "button" at bounding box center [514, 658] width 13 height 11
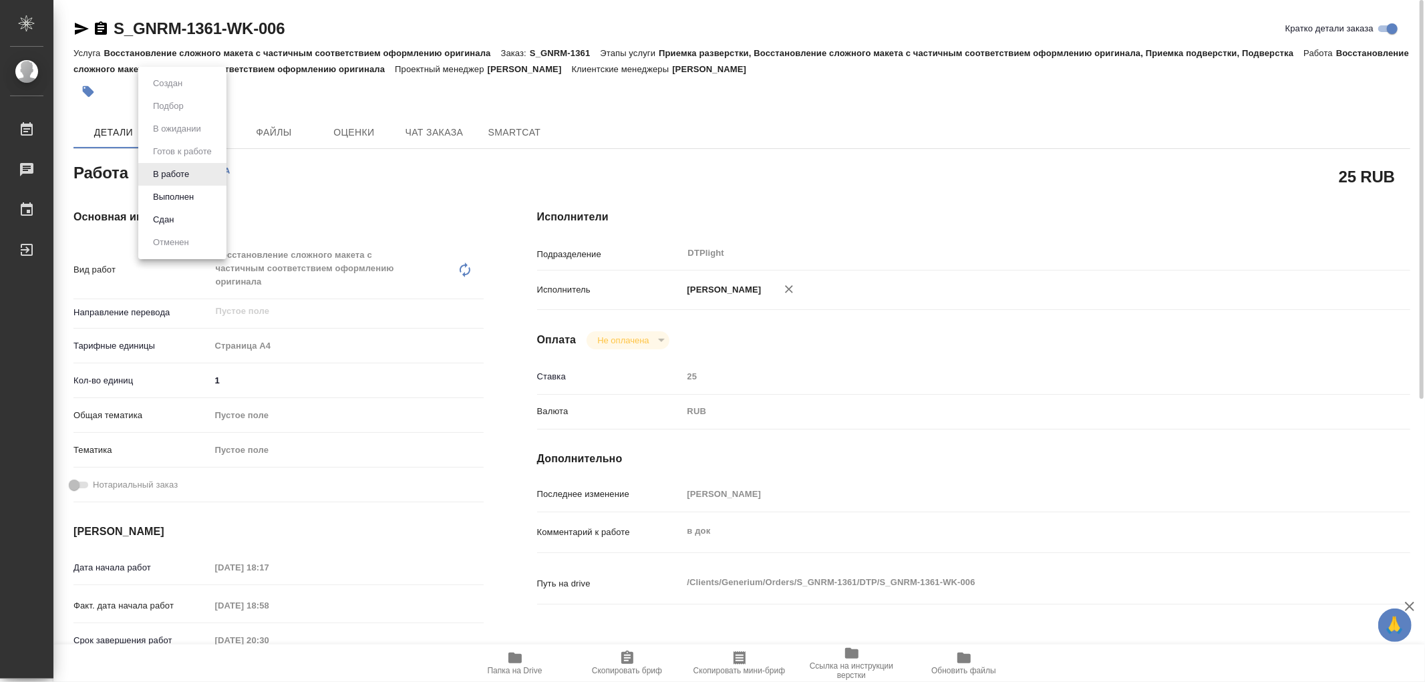
click at [190, 175] on body "🙏 .cls-1 fill:#fff; AWATERA Работы 0 Чаты График Выйти S_GNRM-1361-WK-006 Кратк…" at bounding box center [712, 341] width 1425 height 682
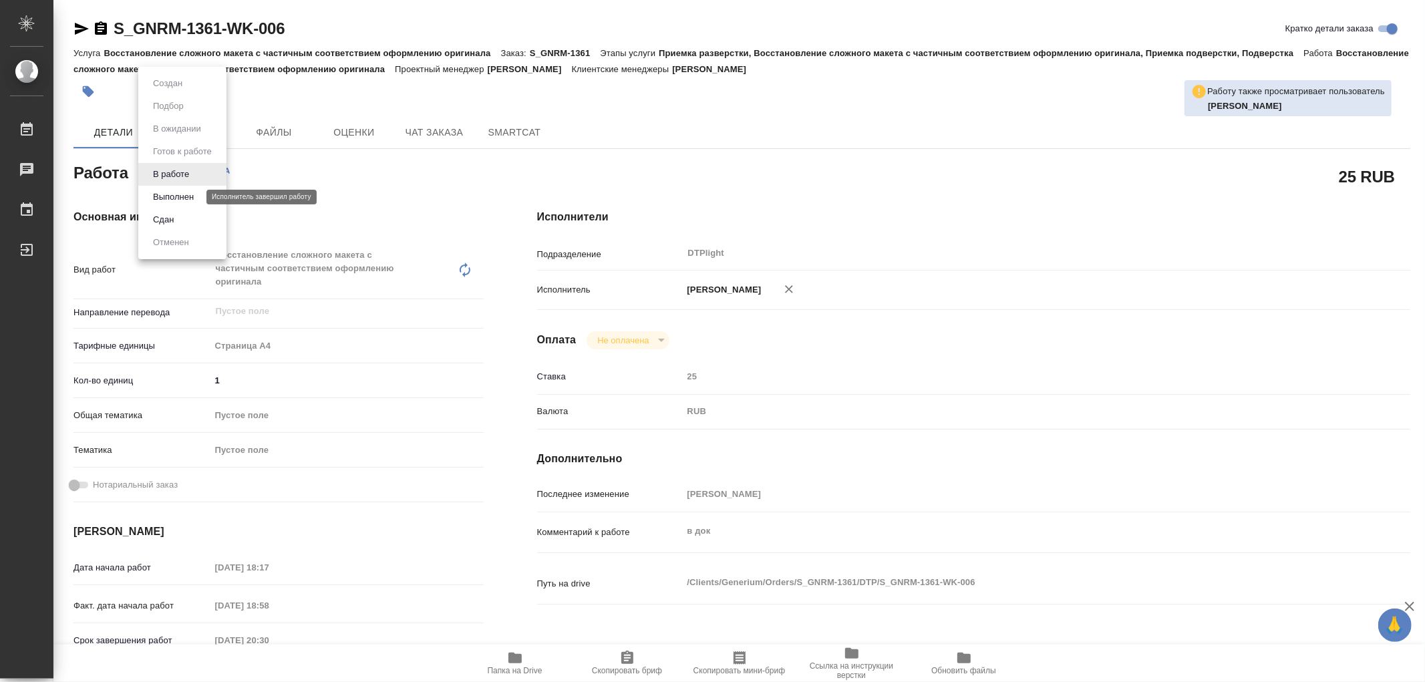
click at [187, 196] on button "Выполнен" at bounding box center [173, 197] width 49 height 15
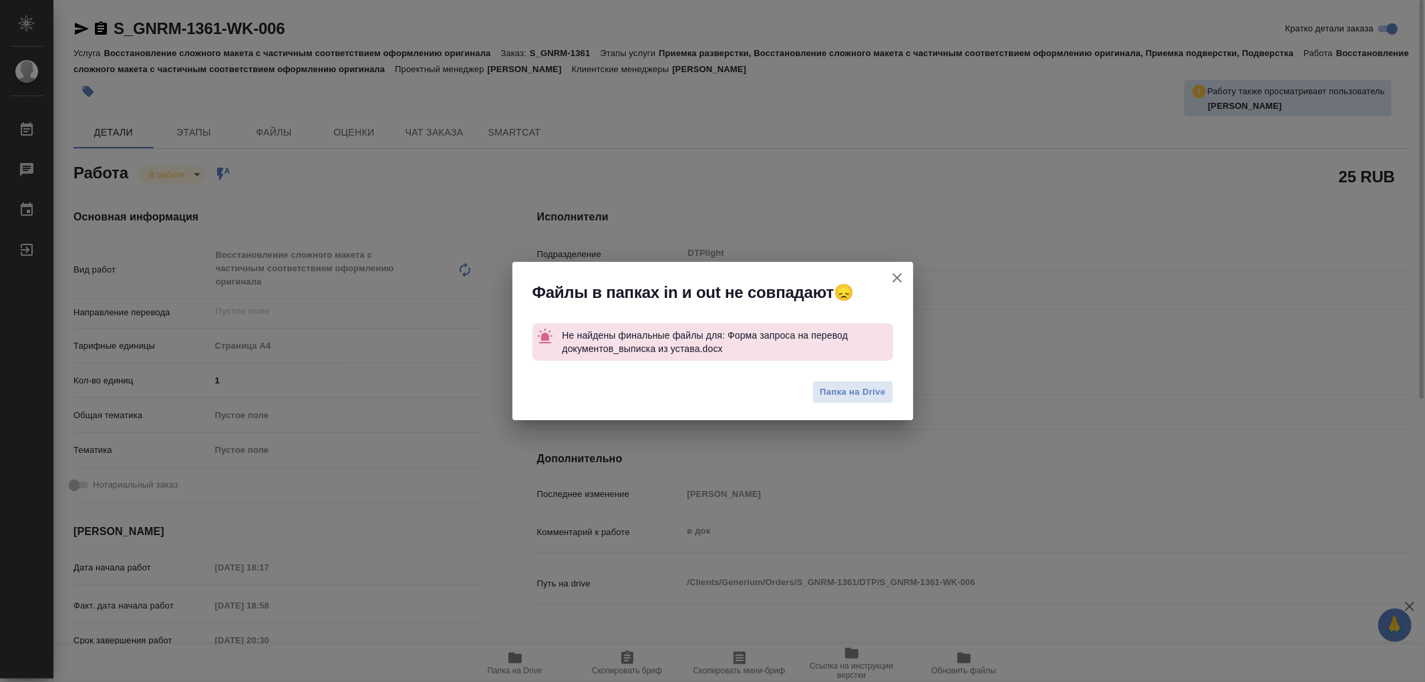
type textarea "x"
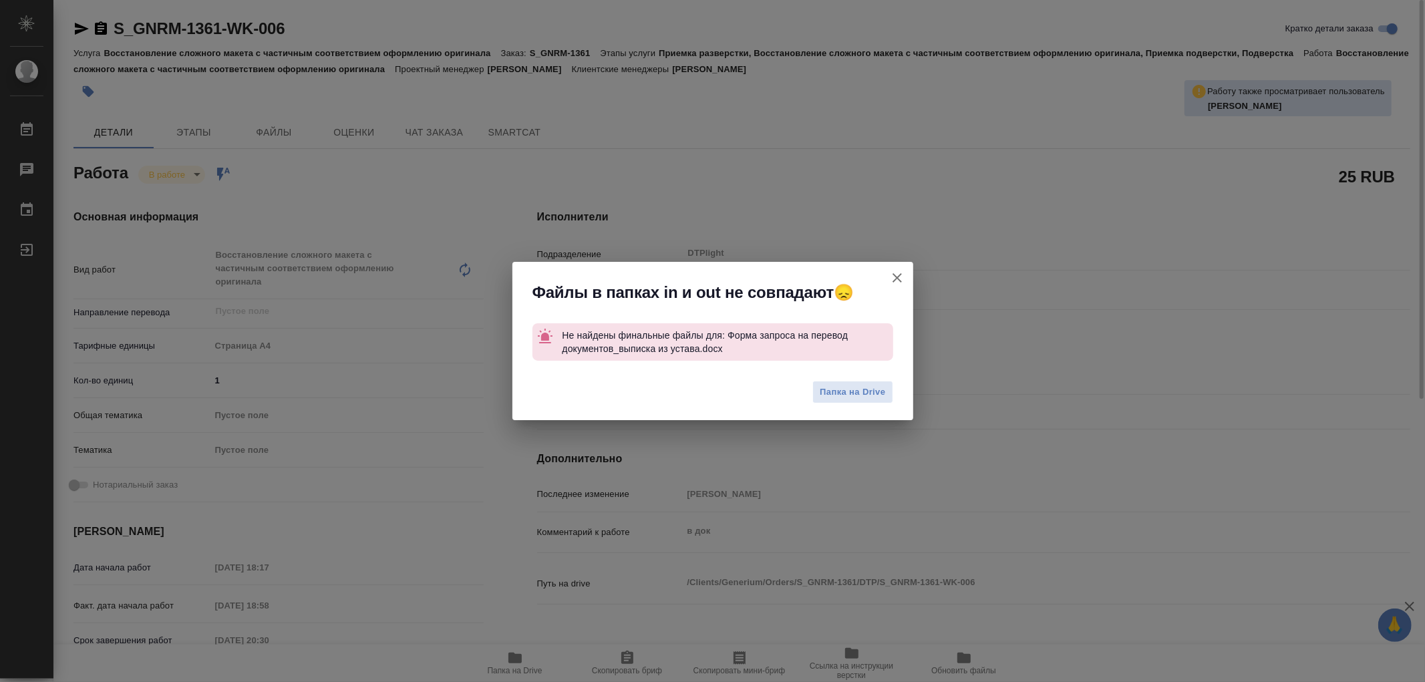
type textarea "x"
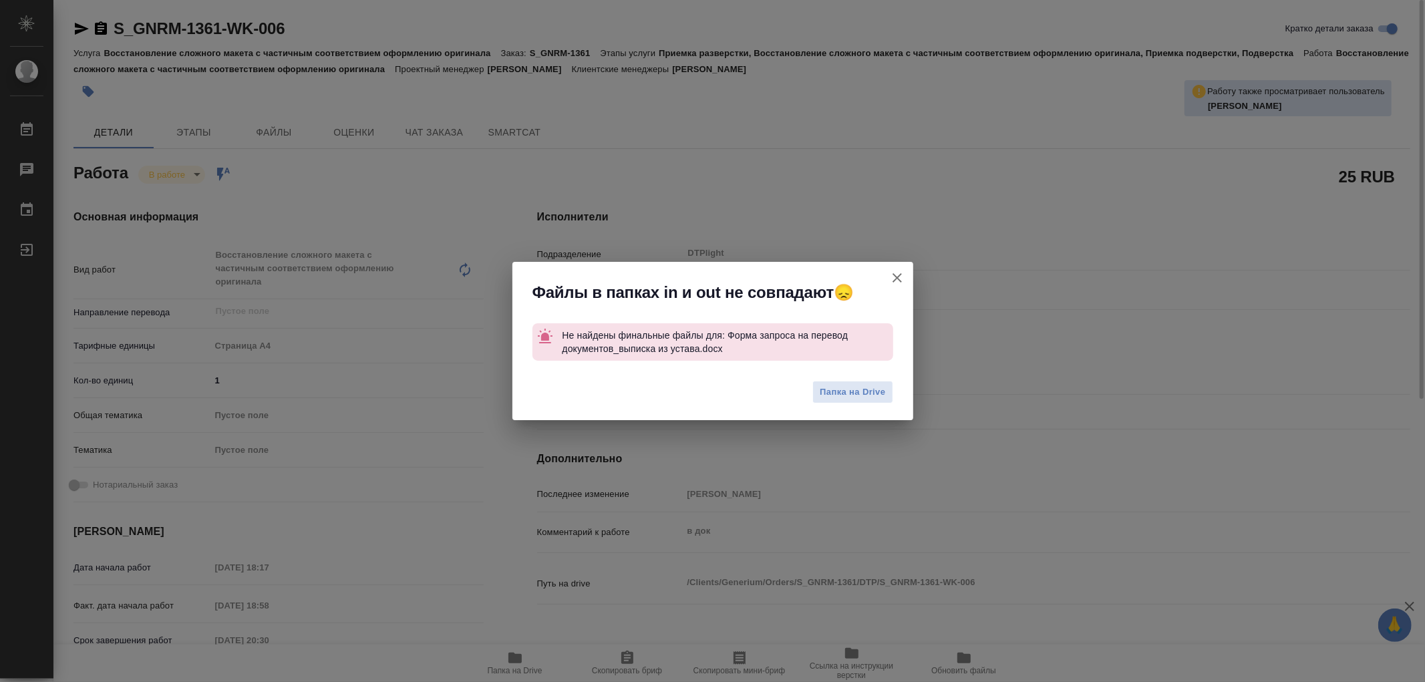
type textarea "x"
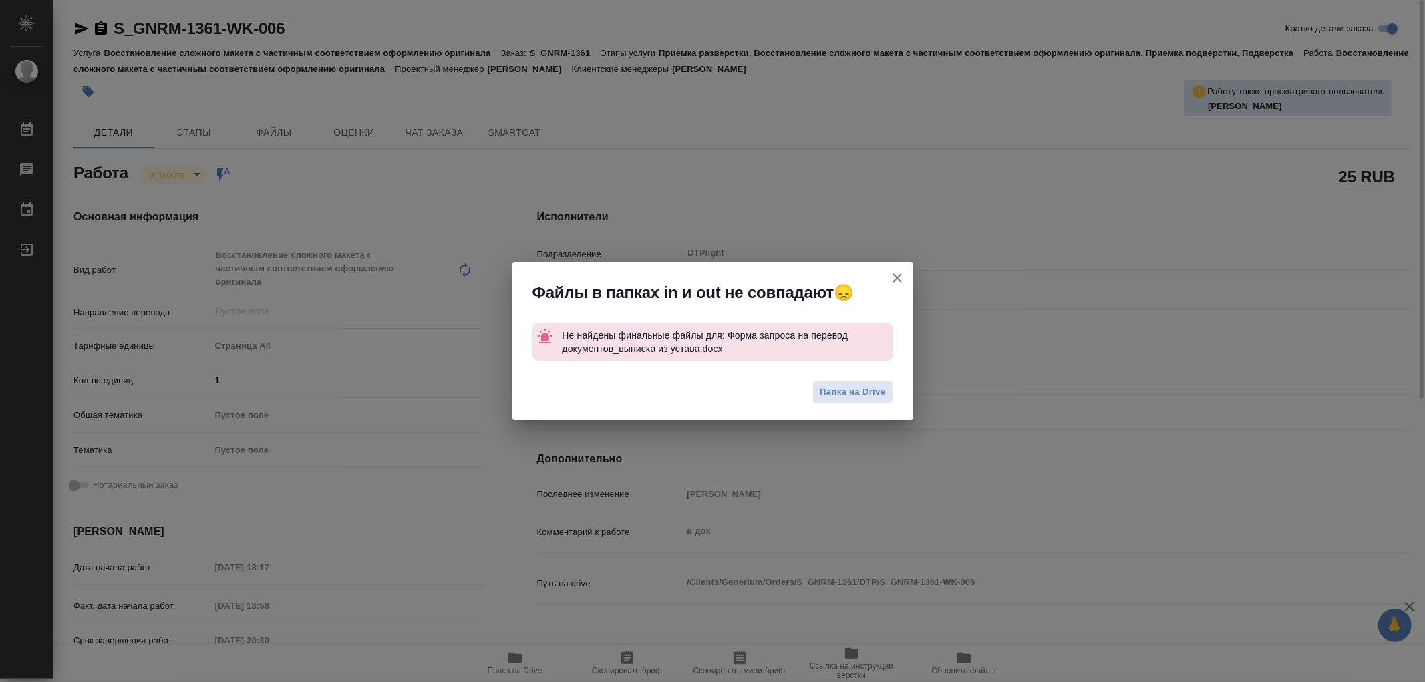
click at [897, 275] on icon "button" at bounding box center [897, 278] width 16 height 16
type textarea "x"
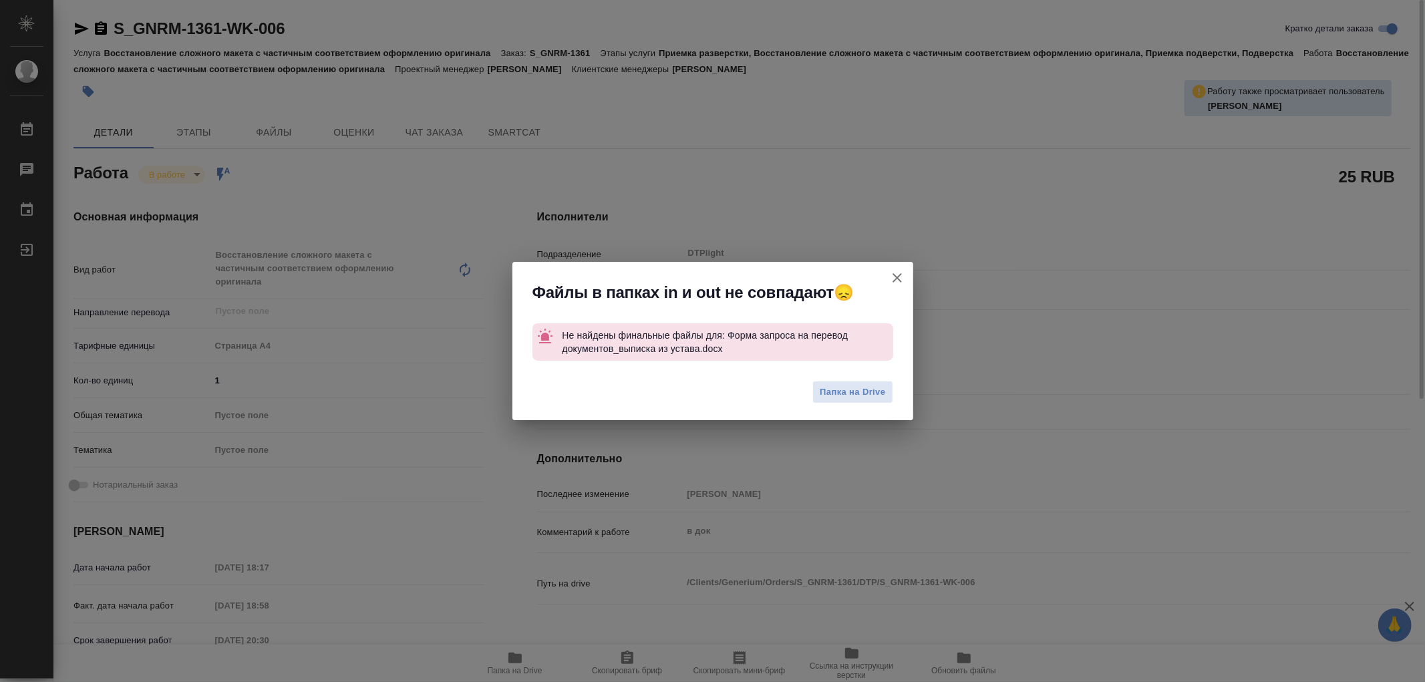
type textarea "x"
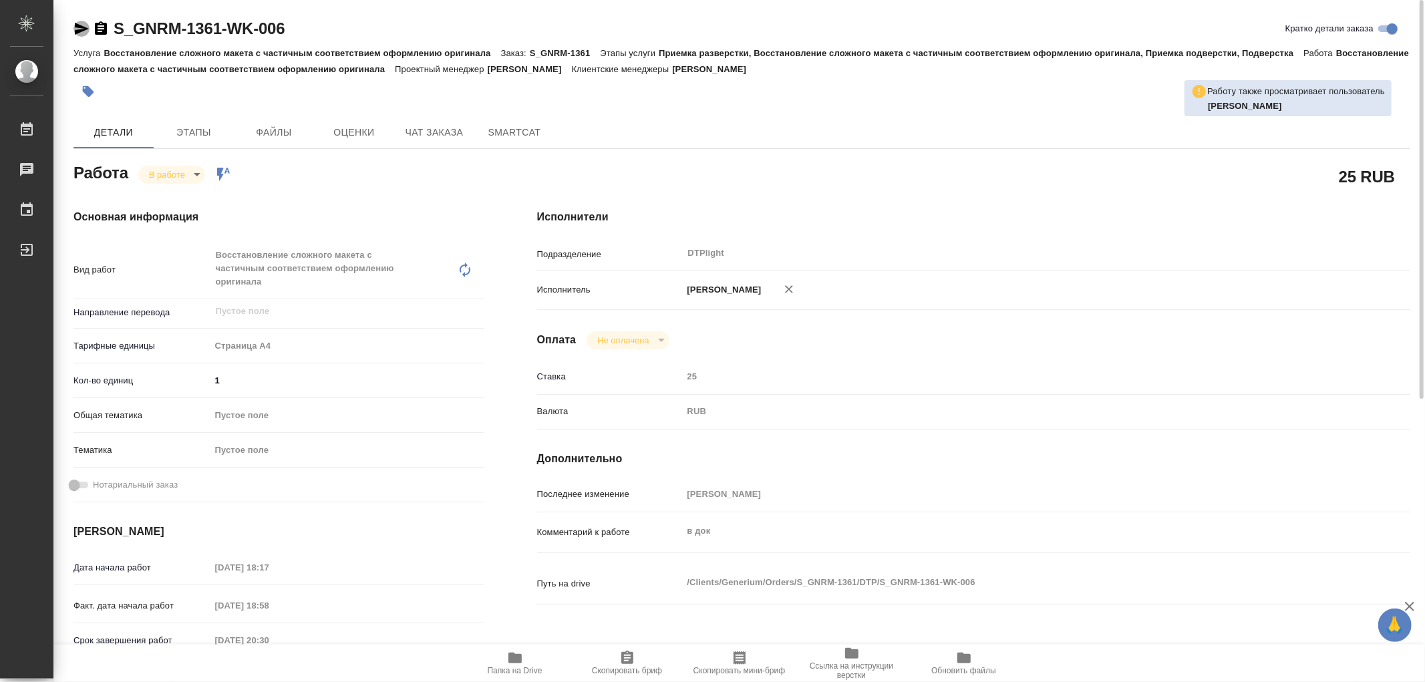
click at [75, 29] on icon "button" at bounding box center [81, 29] width 16 height 16
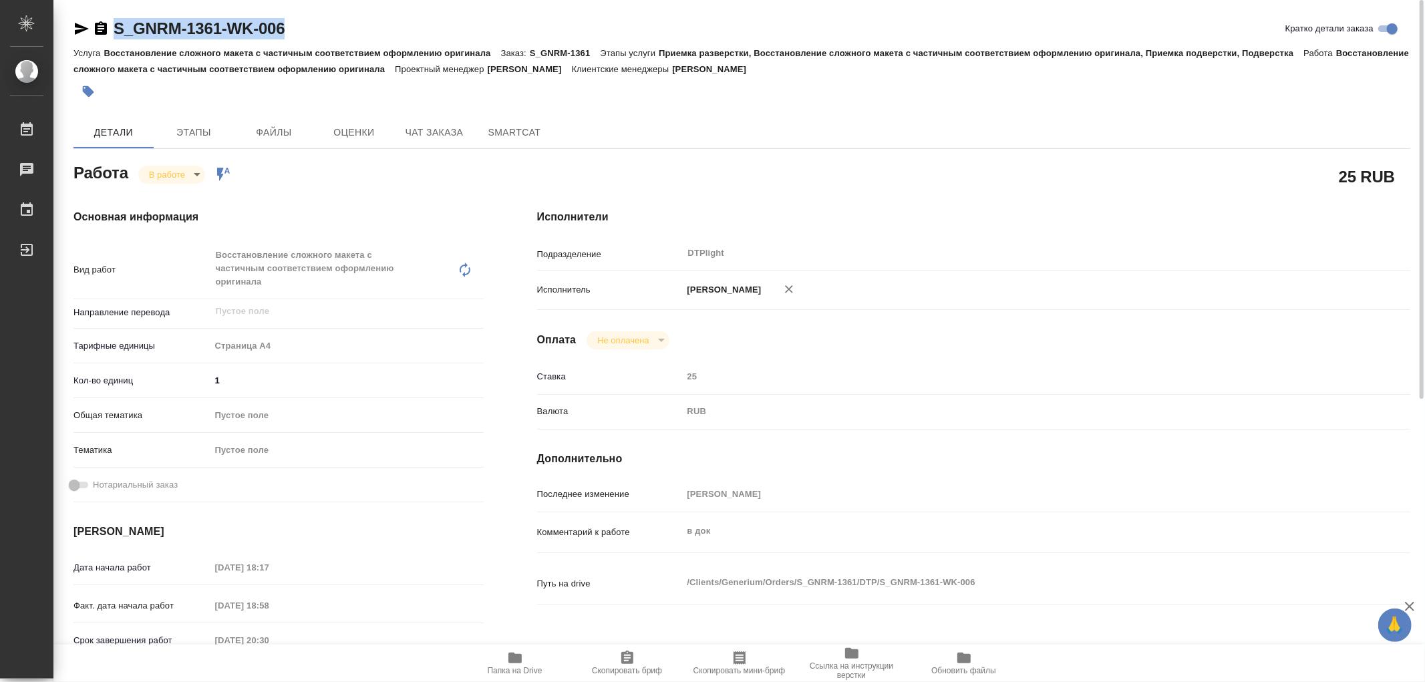
drag, startPoint x: 285, startPoint y: 30, endPoint x: 114, endPoint y: 19, distance: 172.0
click at [114, 19] on div "S_GNRM-1361-WK-006 Кратко детали заказа" at bounding box center [741, 28] width 1337 height 21
copy link "S_GNRM-1361-WK-006"
click at [162, 176] on body "🙏 .cls-1 fill:#fff; AWATERA Работы 0 Чаты График Выйти S_GNRM-1361-WK-006 Кратк…" at bounding box center [712, 341] width 1425 height 682
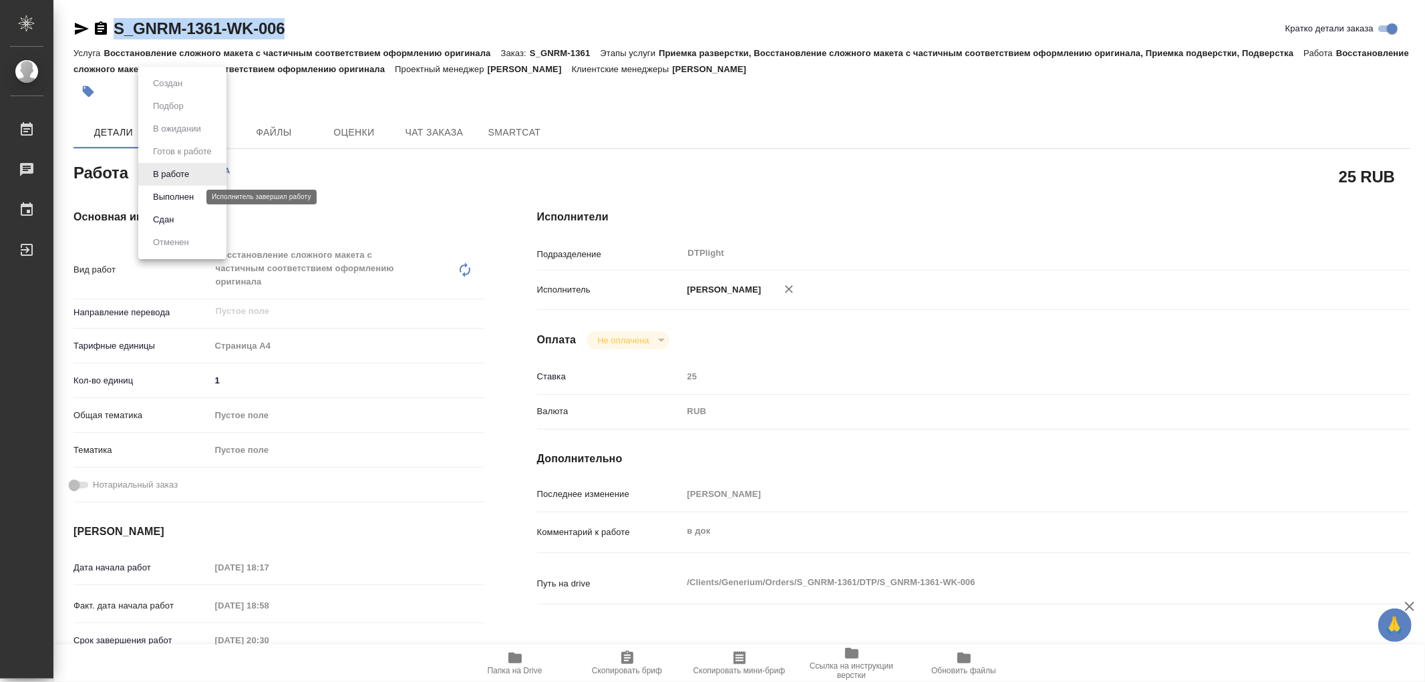
click at [174, 197] on button "Выполнен" at bounding box center [173, 197] width 49 height 15
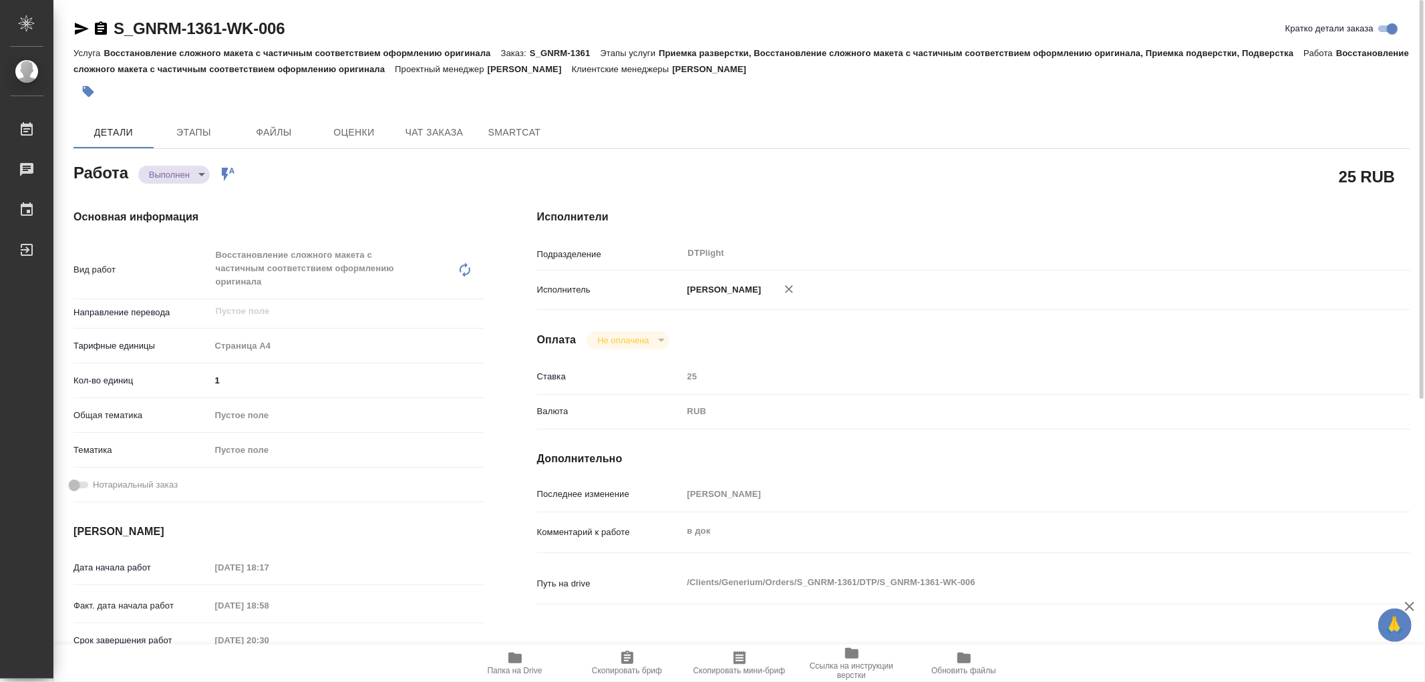
type textarea "x"
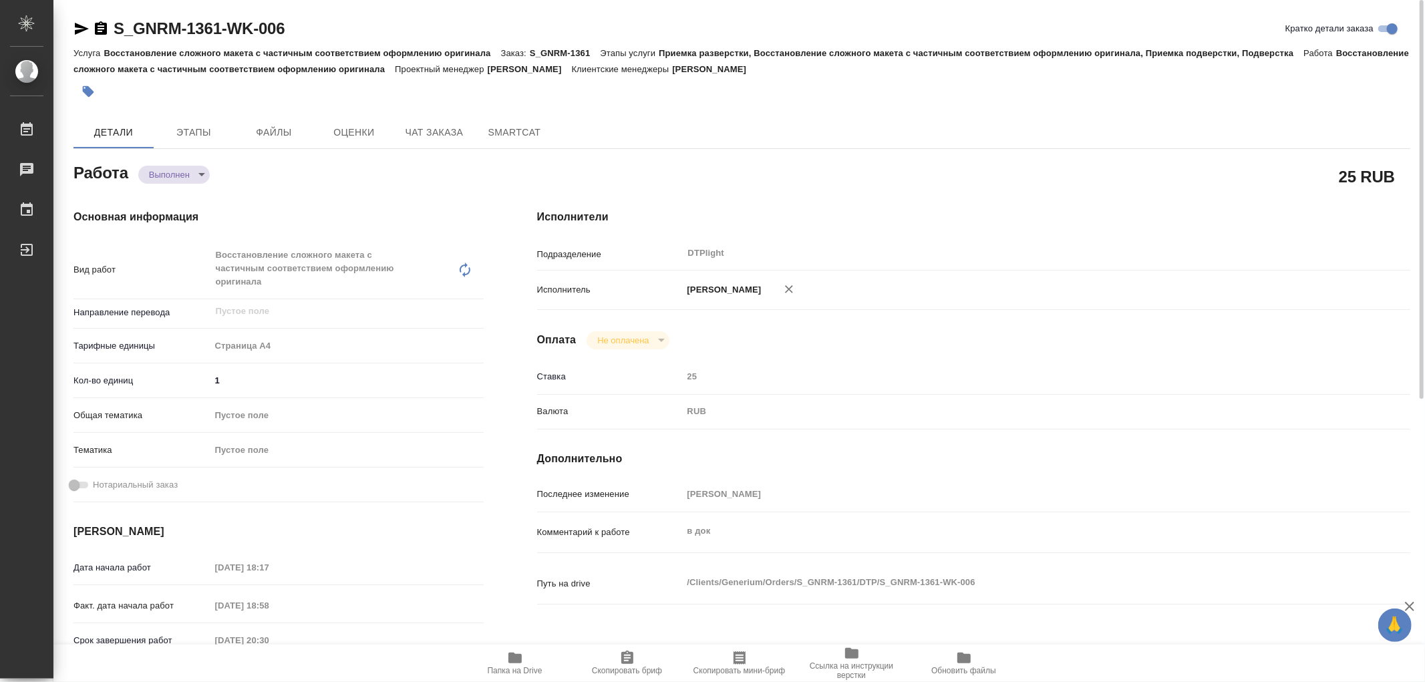
type textarea "x"
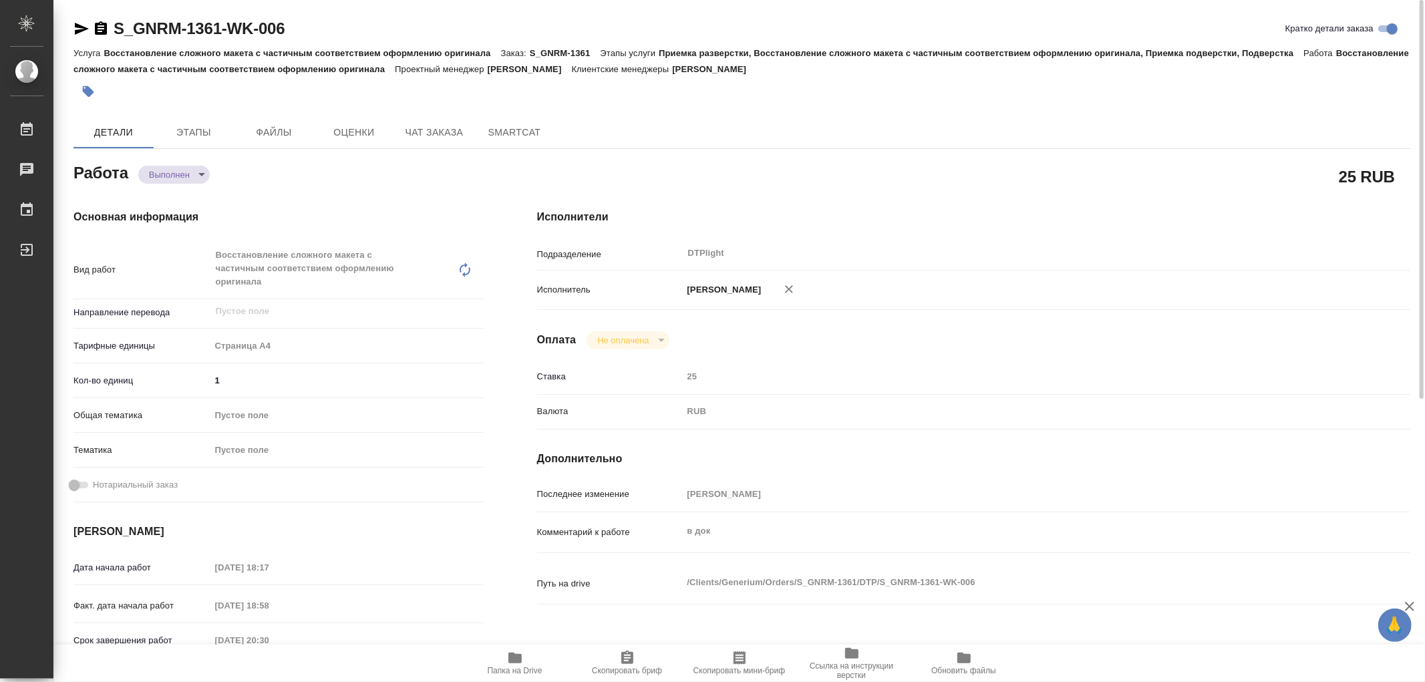
type textarea "x"
